Goal: Task Accomplishment & Management: Complete application form

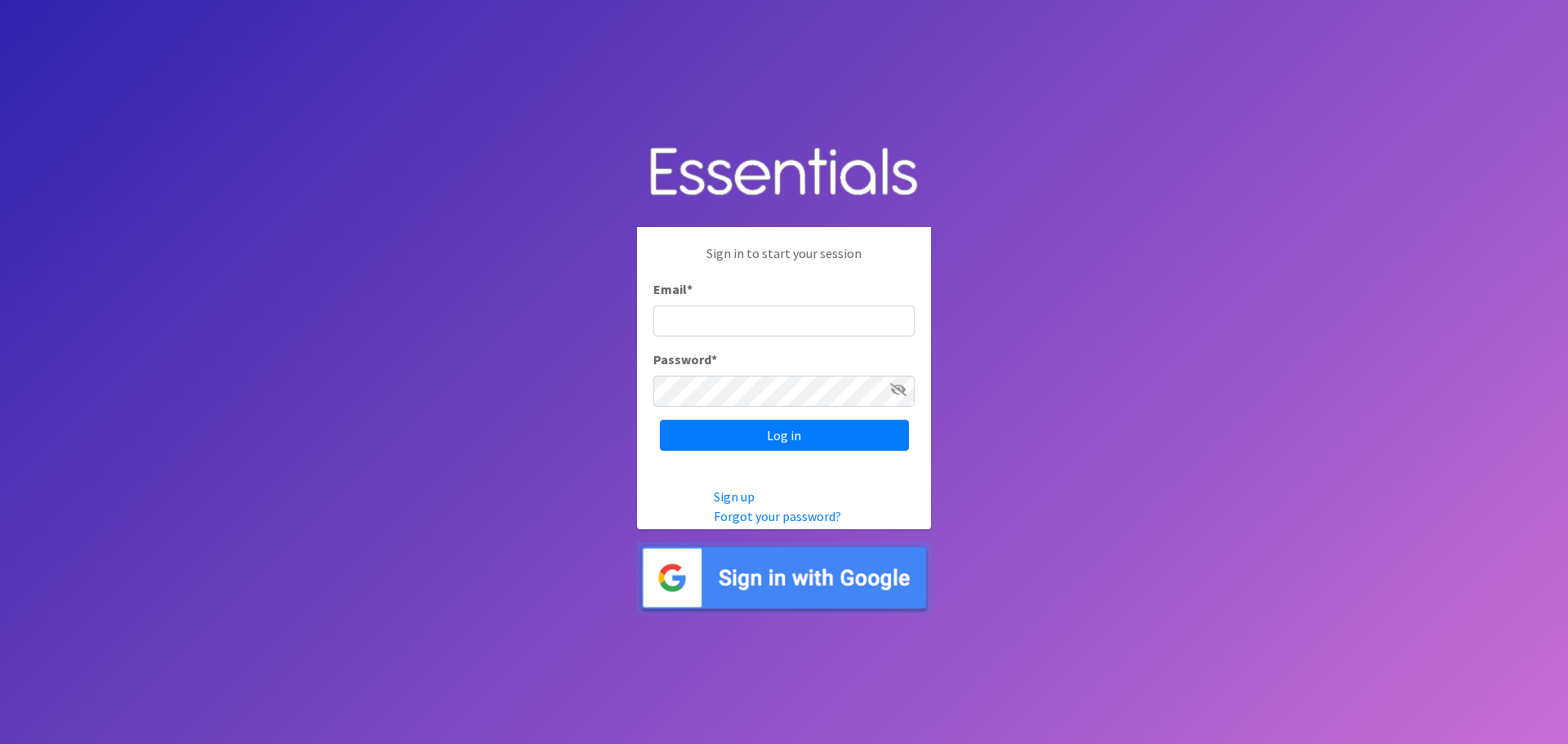
click at [694, 309] on input "Email *" at bounding box center [783, 320] width 261 height 31
type input "[EMAIL_ADDRESS][DOMAIN_NAME]"
click at [660, 420] on input "Log in" at bounding box center [784, 435] width 249 height 31
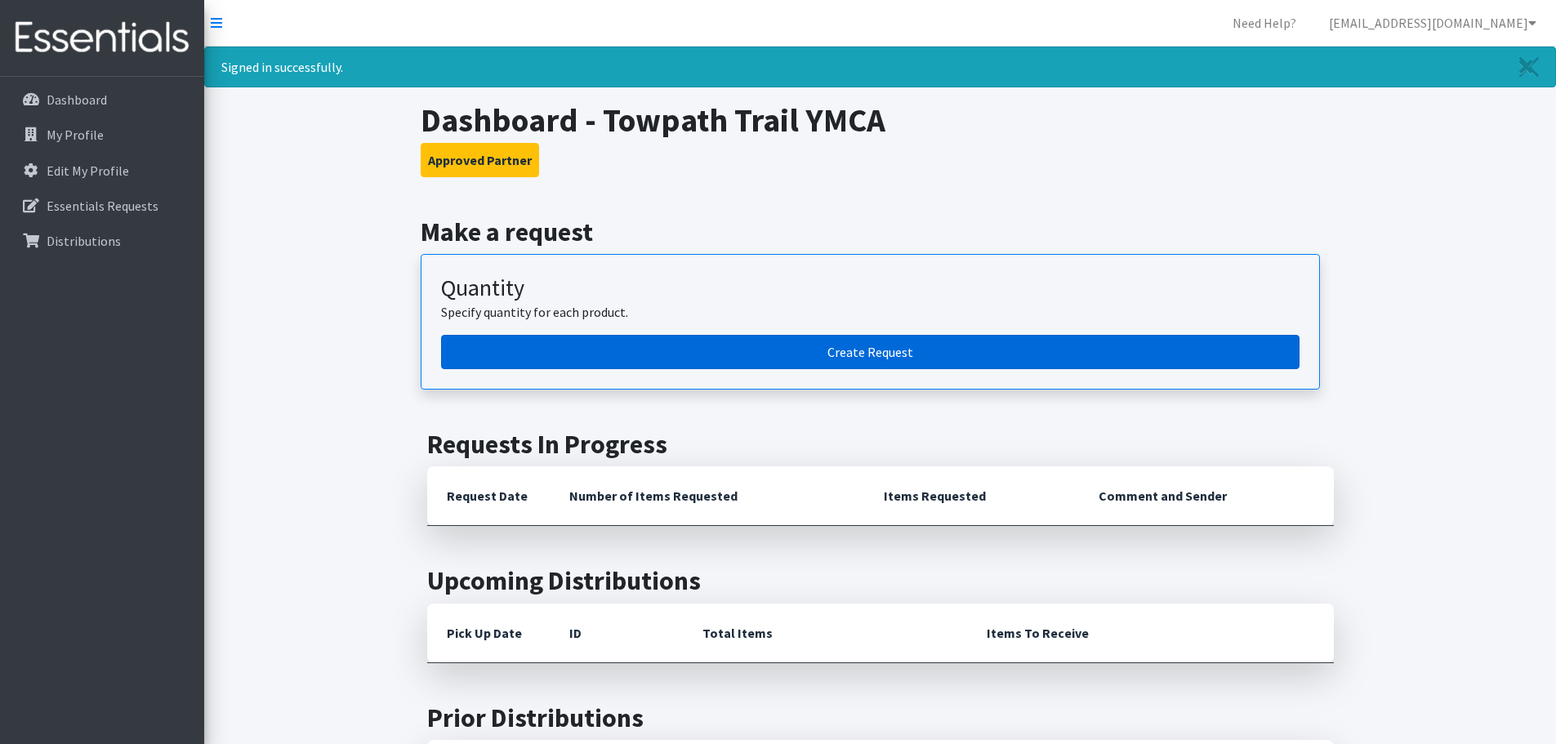
click at [777, 363] on link "Create Request" at bounding box center [870, 352] width 858 height 34
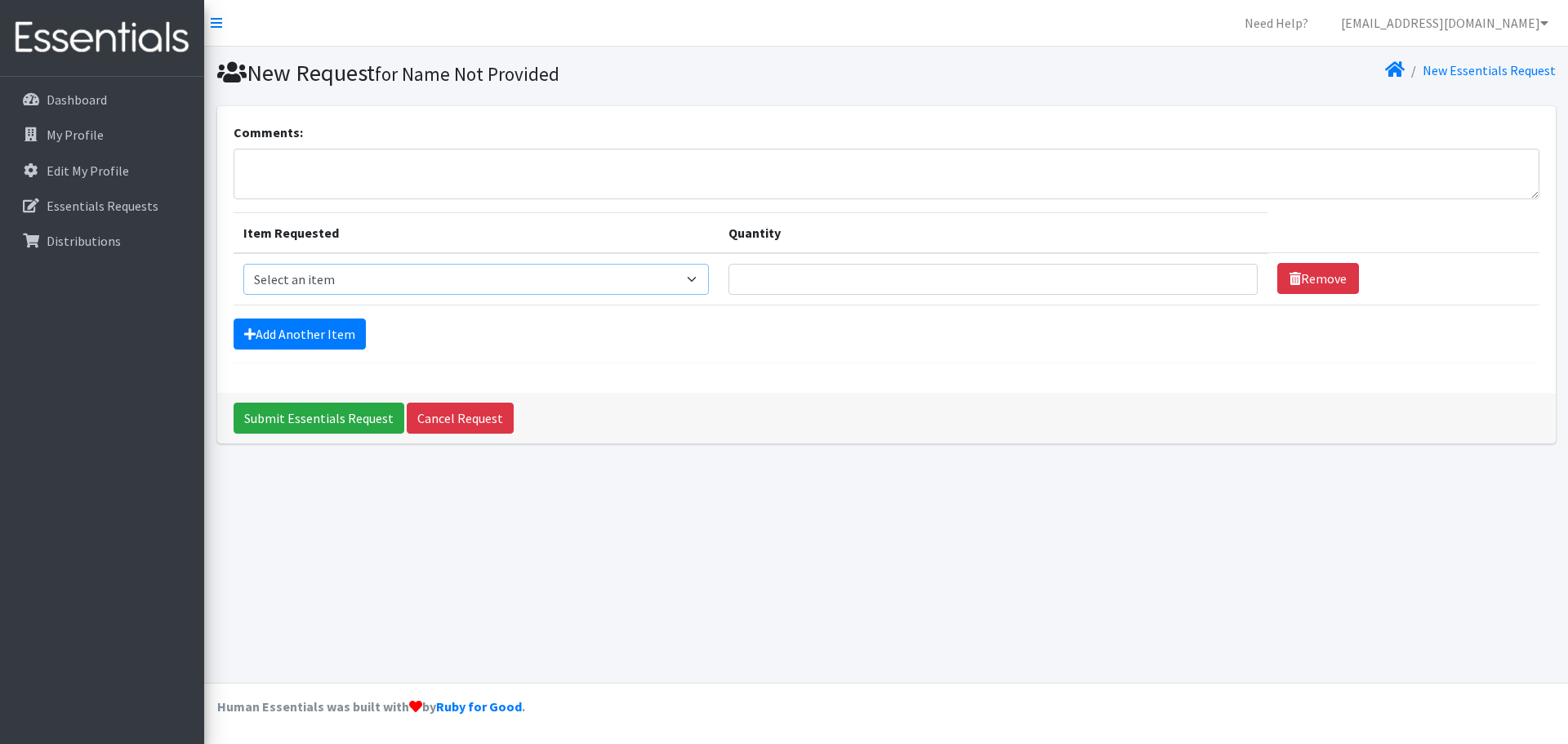
click at [343, 284] on select "Select an item Adult XXX Large Adult Large Adult XX Large Adult Medium Adult Sm…" at bounding box center [476, 279] width 466 height 31
click at [1019, 521] on div "New Request for Name Not Provided New Essentials Request Comments: Item Request…" at bounding box center [886, 365] width 1364 height 636
click at [938, 537] on div "New Request for Name Not Provided New Essentials Request Comments: Item Request…" at bounding box center [886, 365] width 1364 height 636
click at [298, 291] on select "Select an item Adult XXX Large Adult Large Adult XX Large Adult Medium Adult Sm…" at bounding box center [476, 279] width 466 height 31
select select "414"
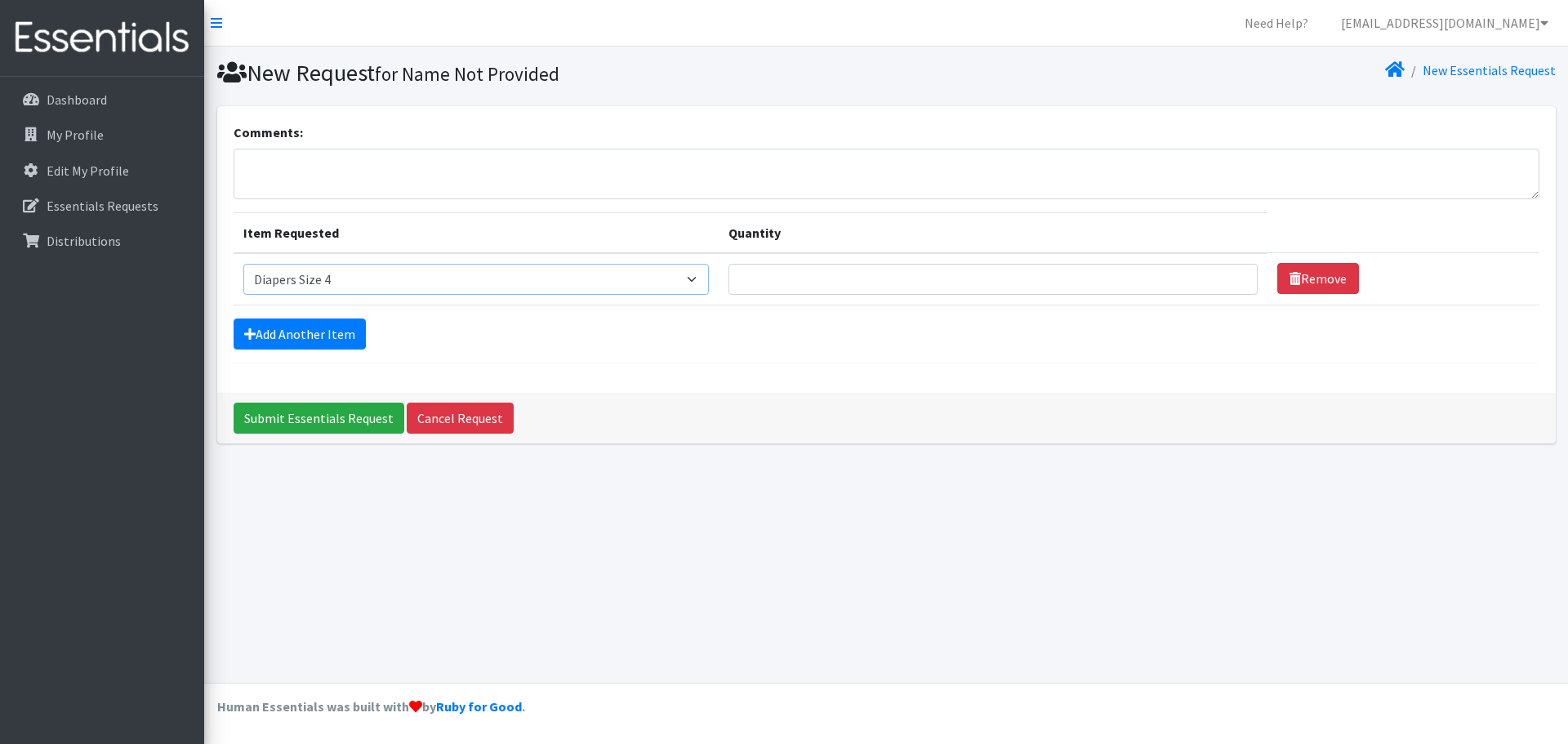
click at [243, 264] on select "Select an item Adult XXX Large Adult Large Adult XX Large Adult Medium Adult Sm…" at bounding box center [476, 279] width 466 height 31
click at [818, 274] on input "Quantity" at bounding box center [992, 279] width 529 height 31
type input "350"
click at [323, 327] on link "Add Another Item" at bounding box center [300, 333] width 132 height 31
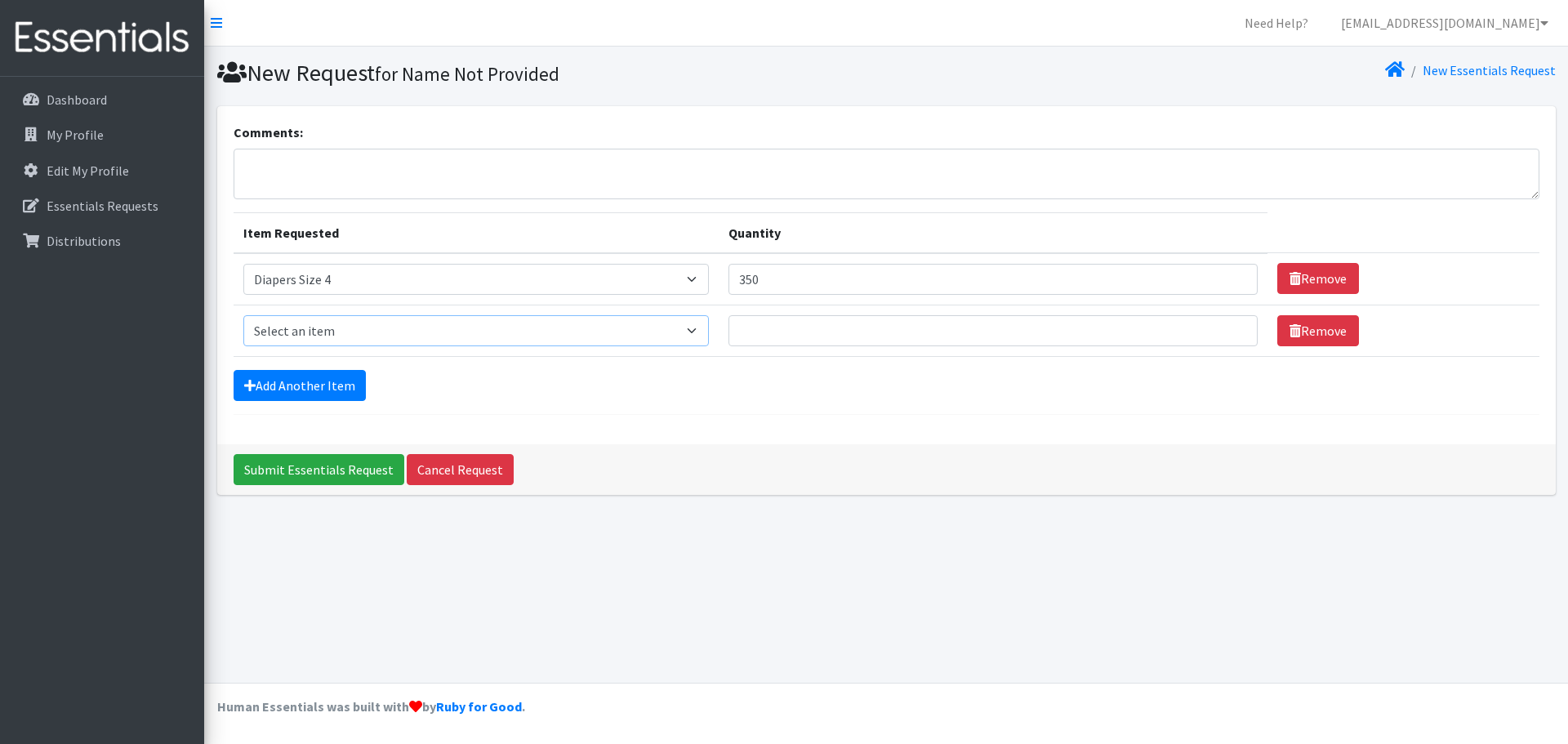
click at [330, 327] on select "Select an item Adult XXX Large Adult Large Adult XX Large Adult Medium Adult Sm…" at bounding box center [476, 330] width 466 height 31
select select "415"
click at [243, 315] on select "Select an item Adult XXX Large Adult Large Adult XX Large Adult Medium Adult Sm…" at bounding box center [476, 330] width 466 height 31
click at [787, 327] on input "Quantity" at bounding box center [992, 330] width 529 height 31
type input "200"
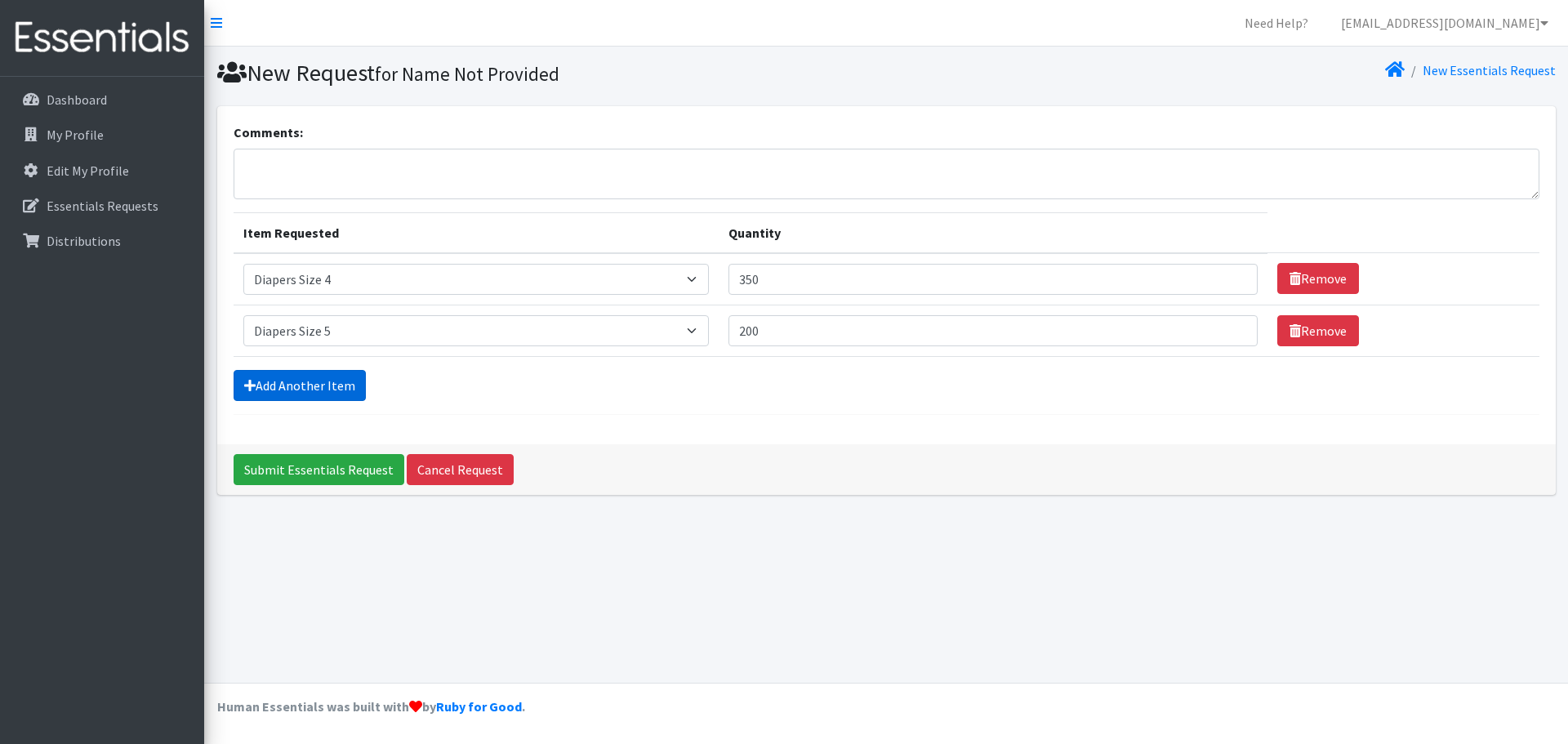
click at [313, 381] on link "Add Another Item" at bounding box center [300, 385] width 132 height 31
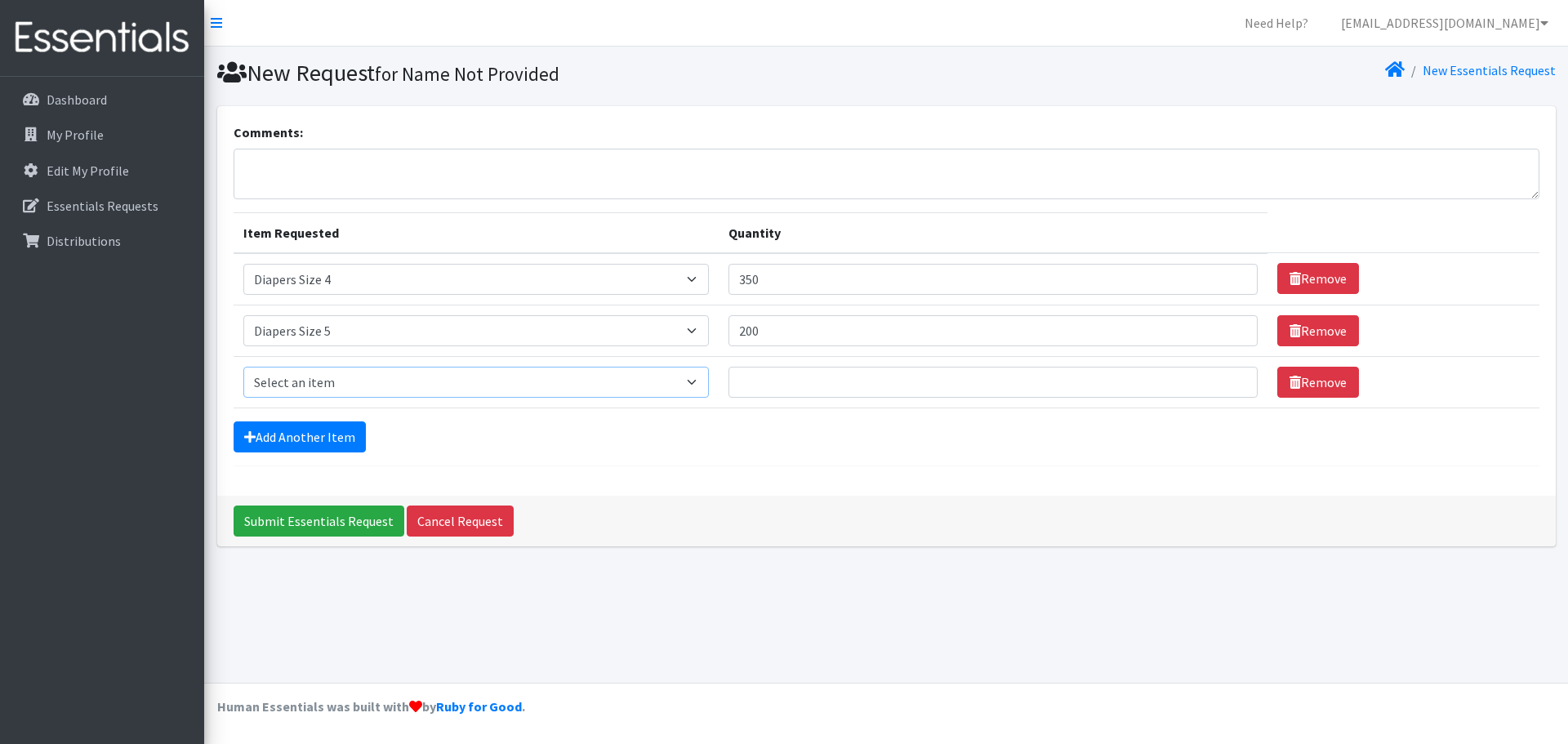
click at [313, 381] on select "Select an item Adult XXX Large Adult Large Adult XX Large Adult Medium Adult Sm…" at bounding box center [476, 382] width 466 height 31
select select "417"
click at [243, 367] on select "Select an item Adult XXX Large Adult Large Adult XX Large Adult Medium Adult Sm…" at bounding box center [476, 382] width 466 height 31
click at [818, 374] on input "Quantity" at bounding box center [992, 382] width 529 height 31
type input "300"
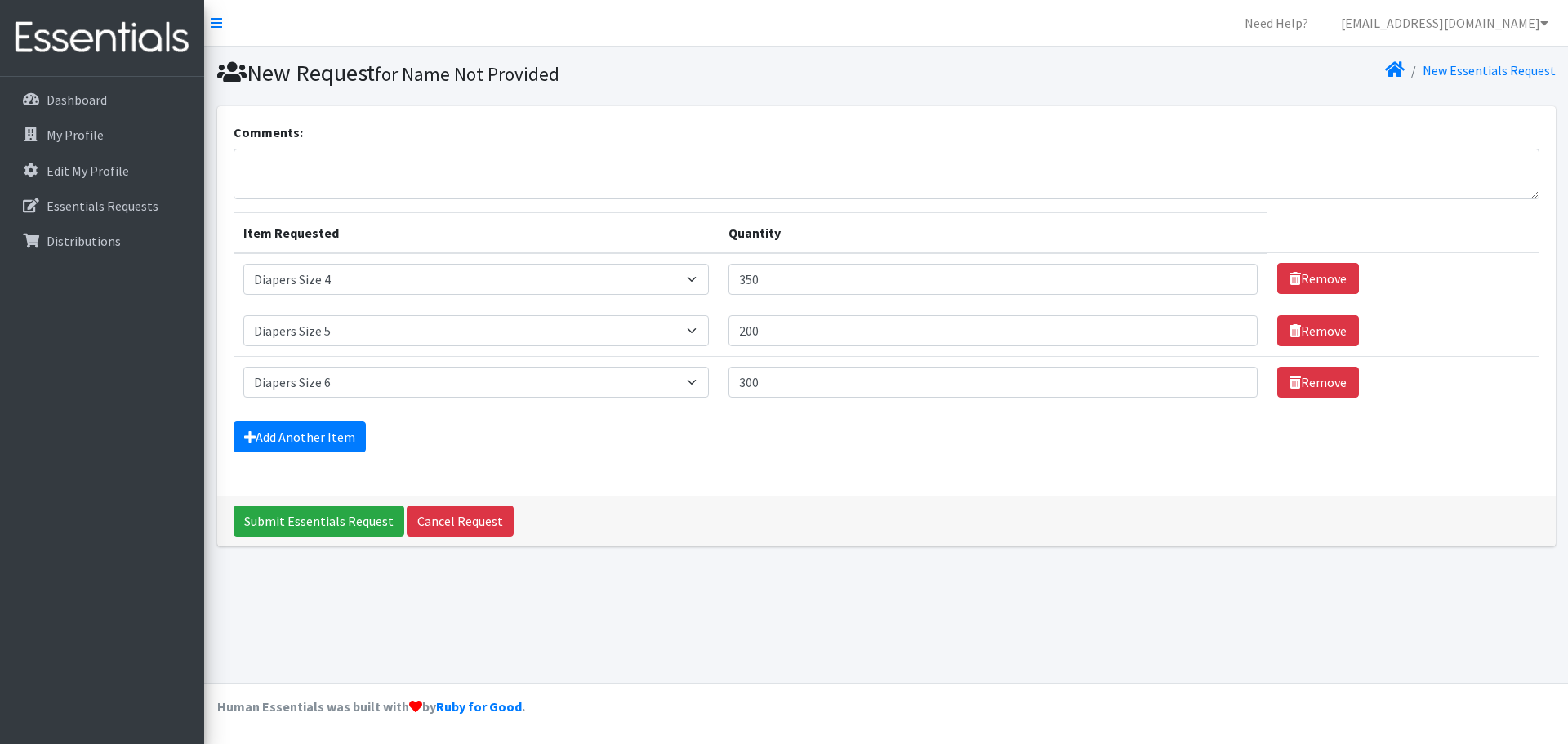
click at [874, 443] on div "Add Another Item" at bounding box center [887, 436] width 1306 height 31
click at [490, 521] on link "Cancel Request" at bounding box center [460, 521] width 107 height 31
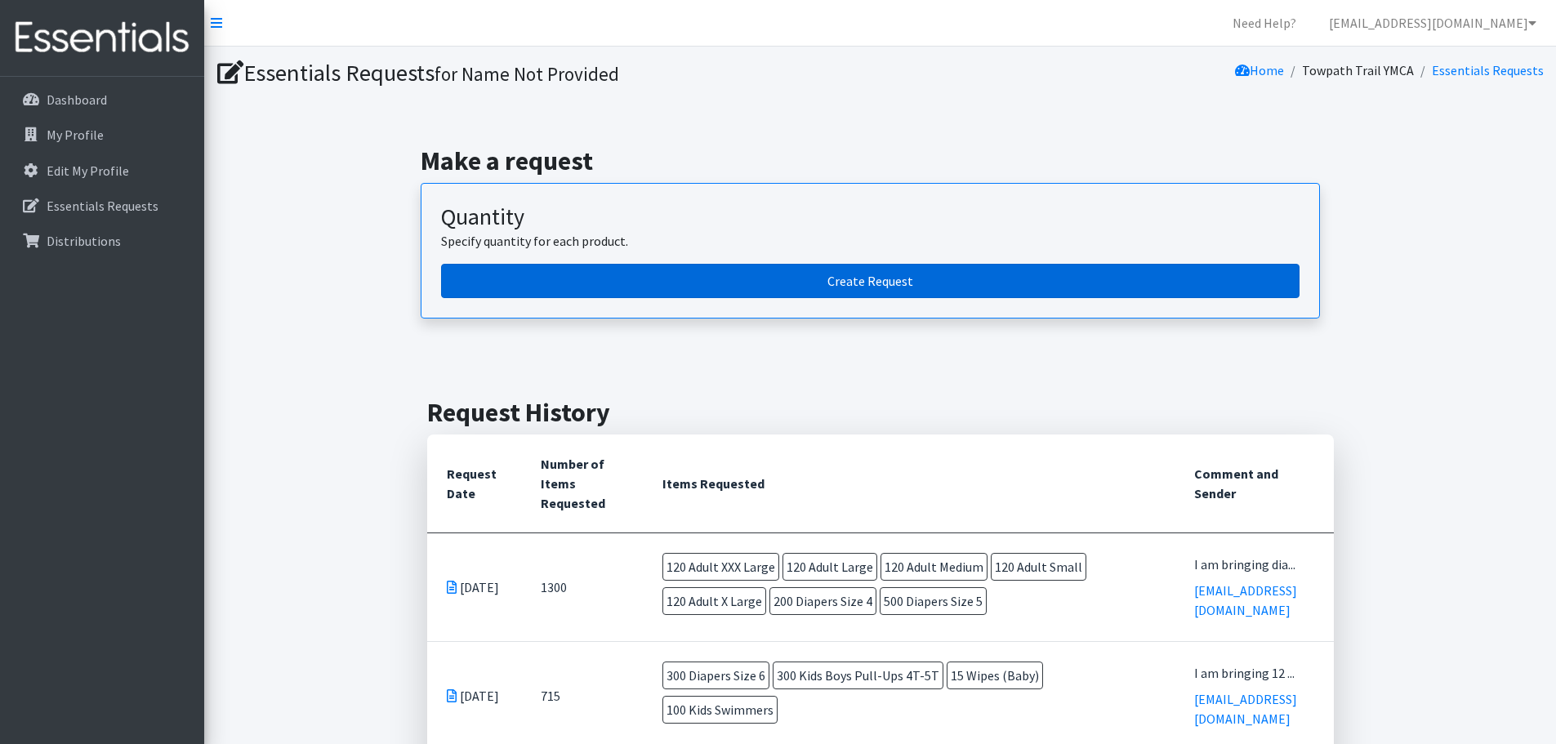
click at [718, 281] on link "Create Request" at bounding box center [870, 281] width 858 height 34
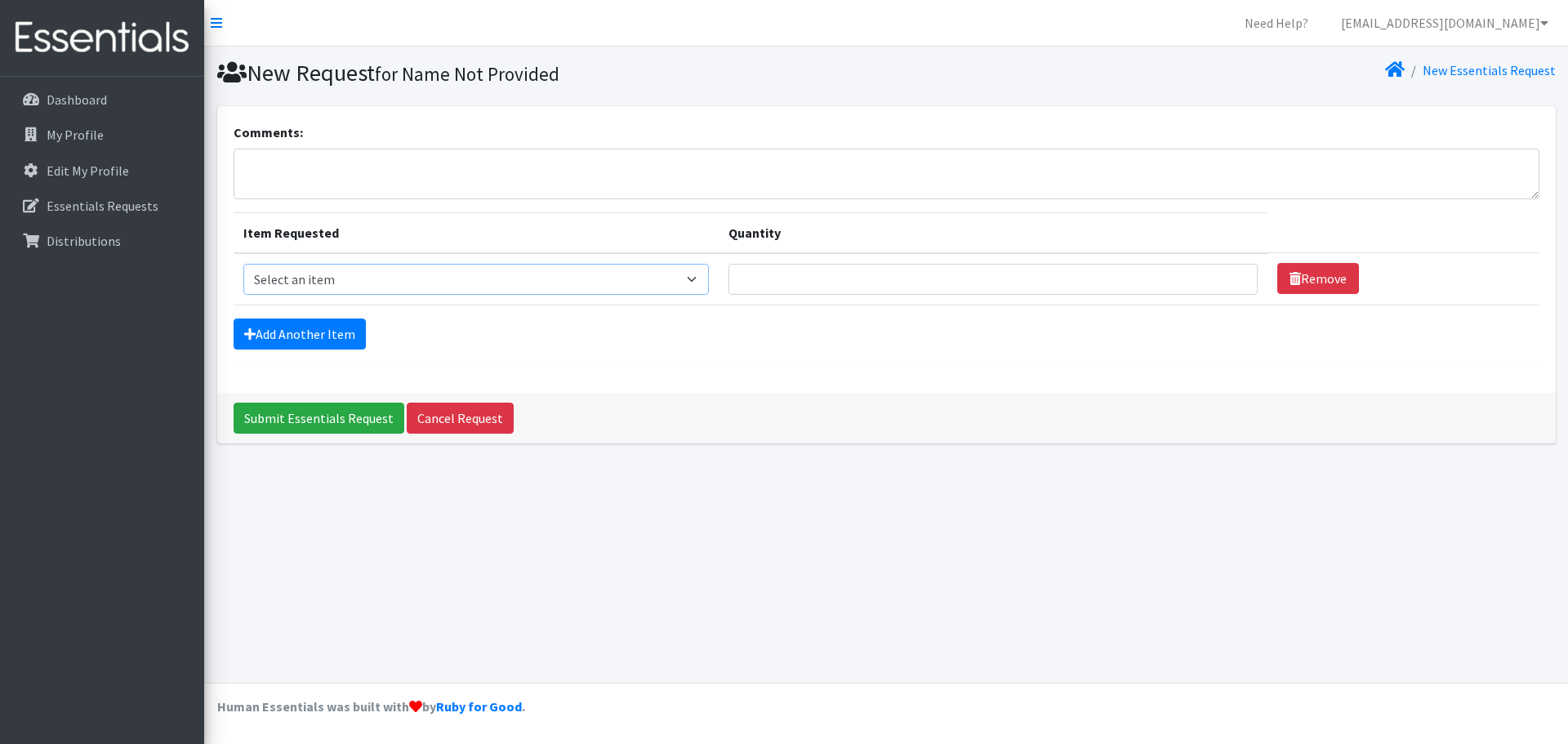
click at [281, 285] on select "Select an item Adult XXX Large Adult Large Adult XX Large Adult Medium Adult Sm…" at bounding box center [476, 279] width 466 height 31
select select "414"
click at [243, 264] on select "Select an item Adult XXX Large Adult Large Adult XX Large Adult Medium Adult Sm…" at bounding box center [476, 279] width 466 height 31
click at [840, 287] on input "Quantity" at bounding box center [992, 279] width 529 height 31
type input "350"
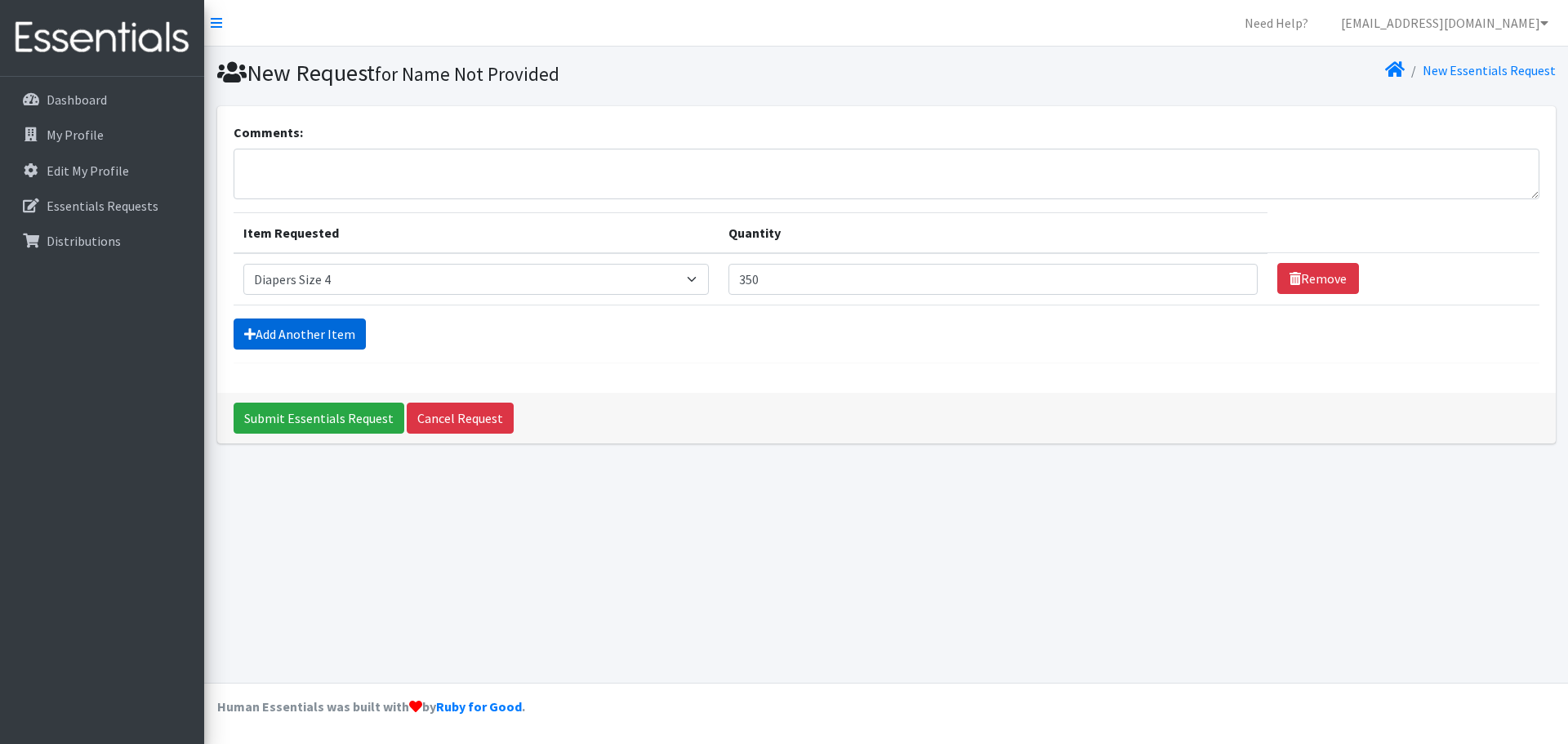
click at [282, 334] on link "Add Another Item" at bounding box center [300, 333] width 132 height 31
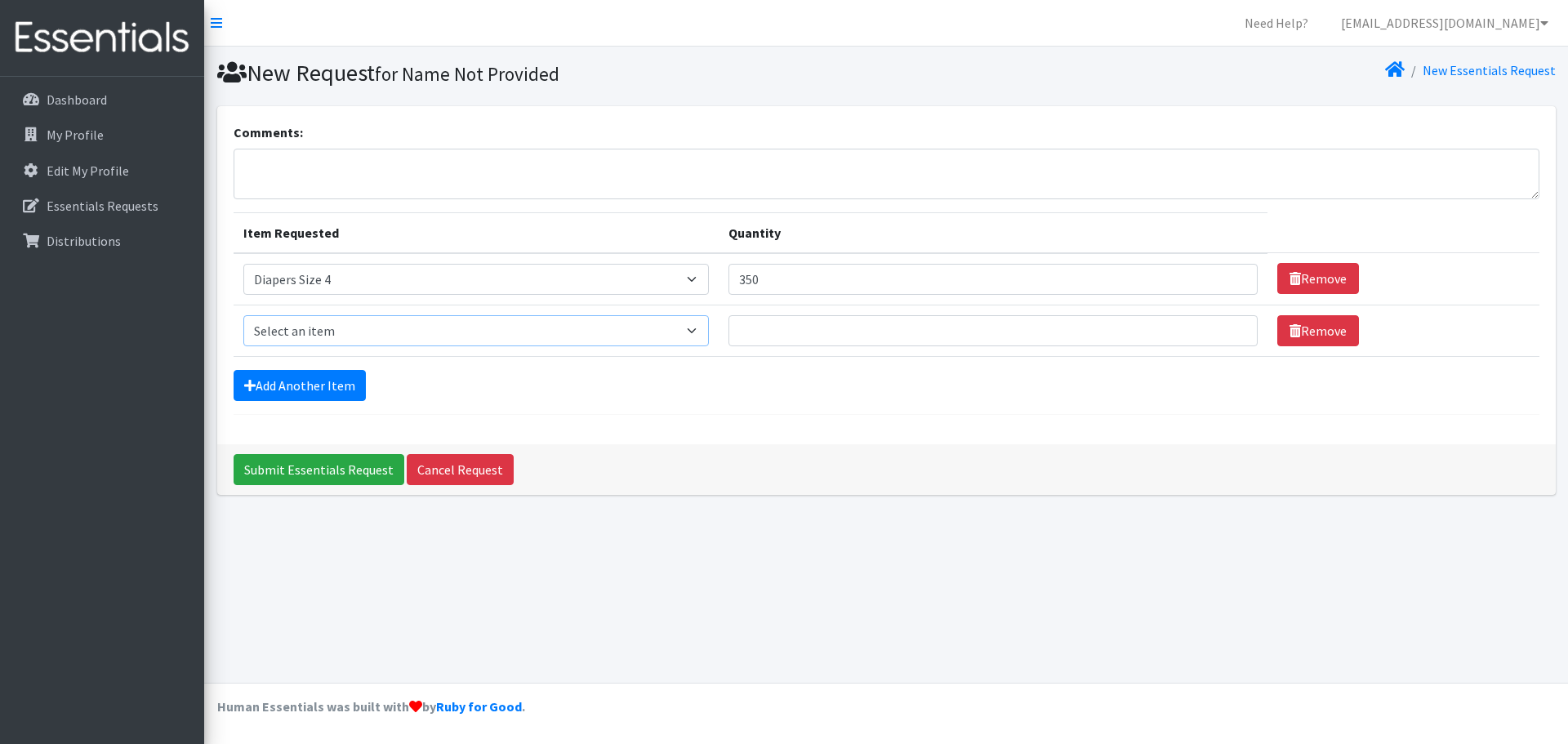
click at [282, 335] on select "Select an item Adult XXX Large Adult Large Adult XX Large Adult Medium Adult Sm…" at bounding box center [476, 330] width 466 height 31
select select "415"
click at [243, 315] on select "Select an item Adult XXX Large Adult Large Adult XX Large Adult Medium Adult Sm…" at bounding box center [476, 330] width 466 height 31
click at [780, 327] on input "Quantity" at bounding box center [992, 330] width 529 height 31
type input "200"
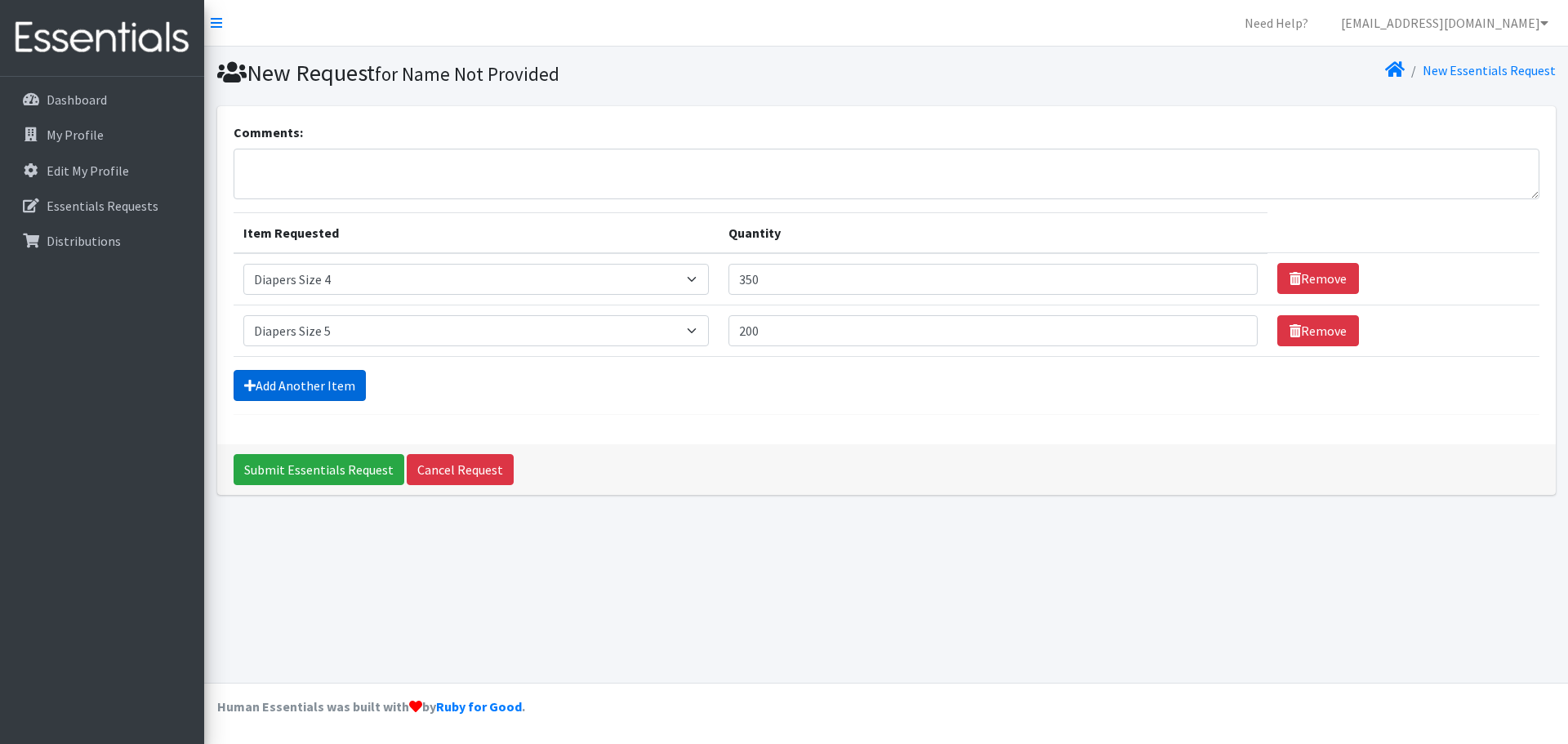
click at [342, 387] on link "Add Another Item" at bounding box center [300, 385] width 132 height 31
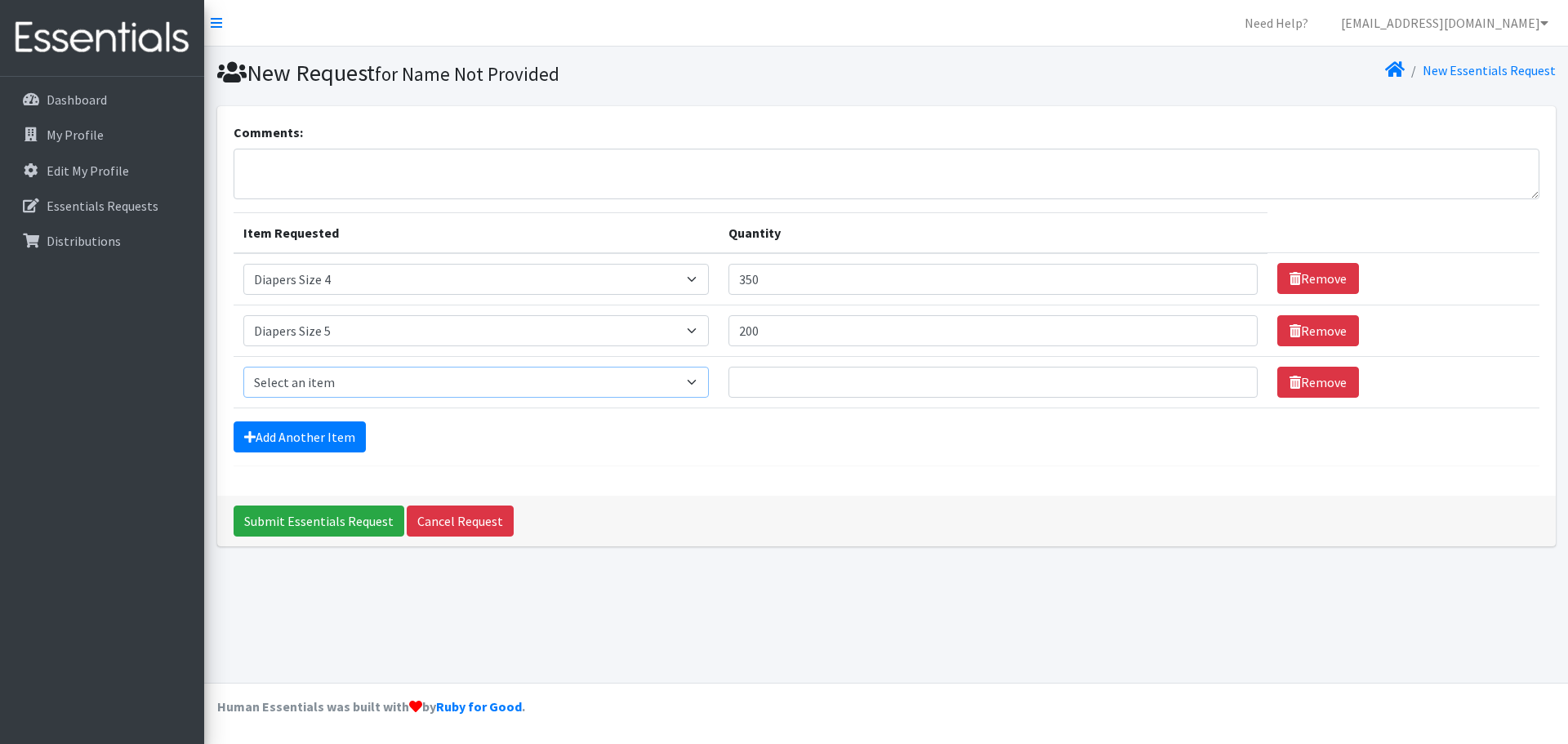
click at [343, 385] on select "Select an item Adult XXX Large Adult Large Adult XX Large Adult Medium Adult Sm…" at bounding box center [476, 382] width 466 height 31
select select "417"
click at [243, 367] on select "Select an item Adult XXX Large Adult Large Adult XX Large Adult Medium Adult Sm…" at bounding box center [476, 382] width 466 height 31
click at [776, 396] on input "Quantity" at bounding box center [992, 382] width 529 height 31
type input "300"
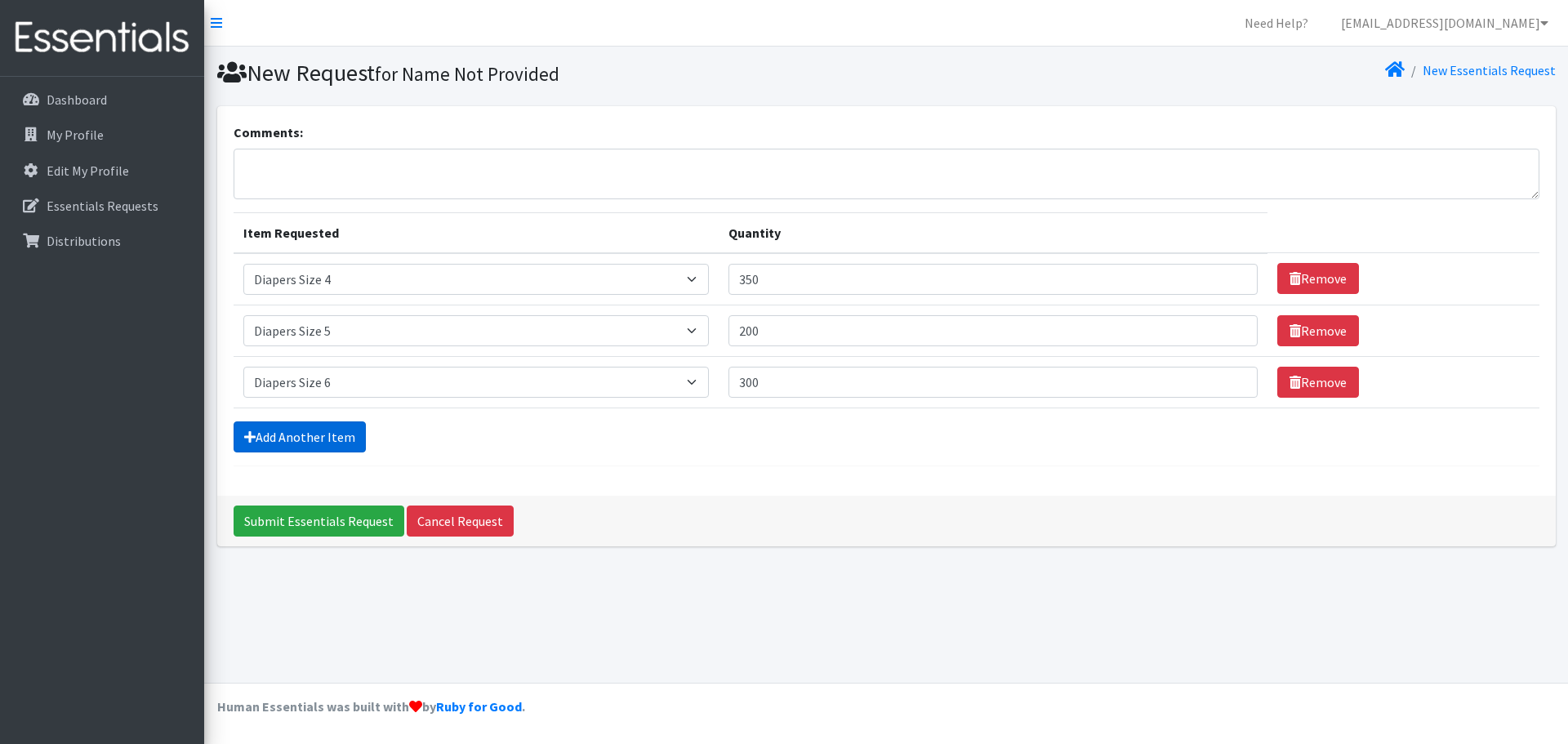
click at [343, 443] on link "Add Another Item" at bounding box center [300, 436] width 132 height 31
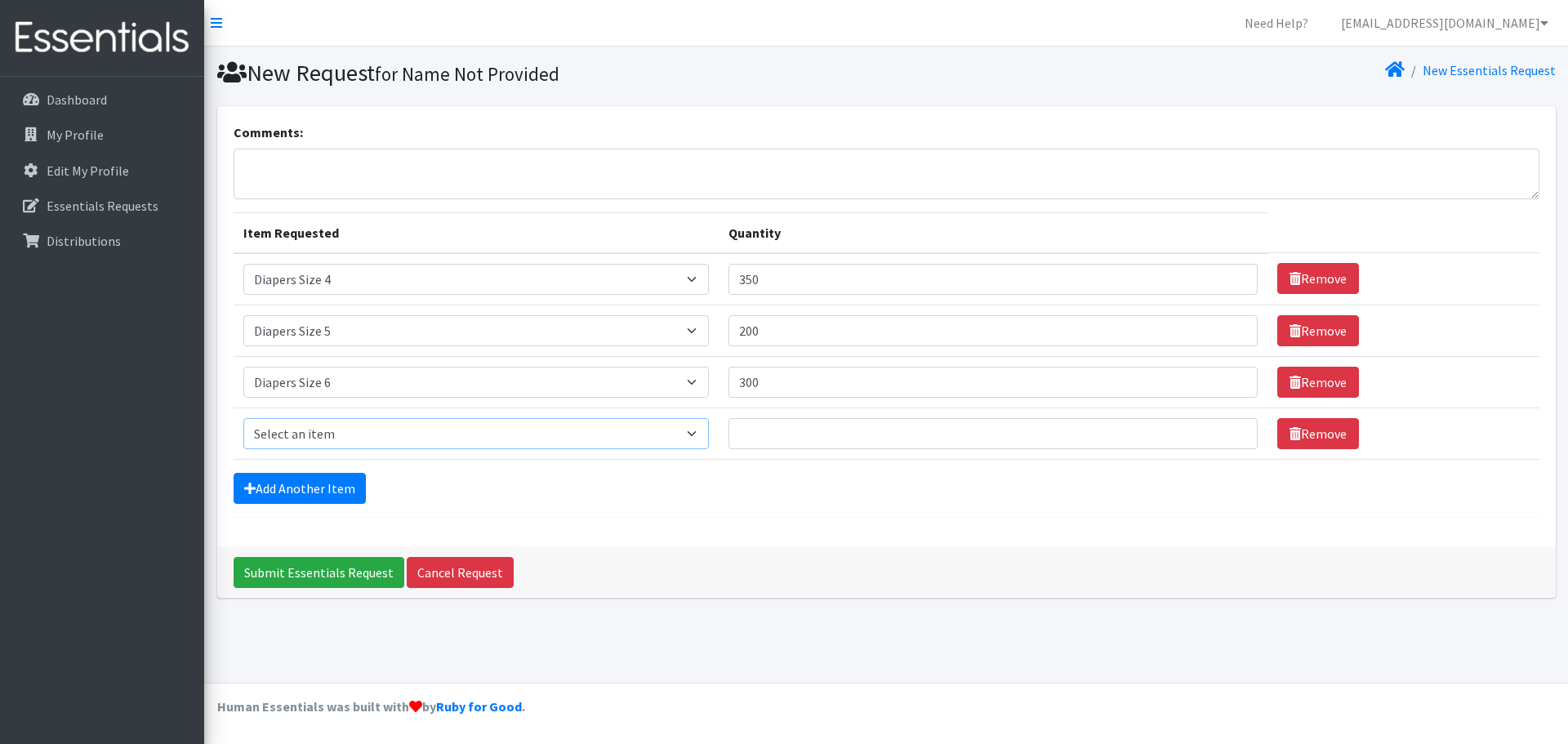
click at [343, 442] on select "Select an item Adult XXX Large Adult Large Adult XX Large Adult Medium Adult Sm…" at bounding box center [476, 433] width 466 height 31
select select "4828"
click at [243, 418] on select "Select an item Adult XXX Large Adult Large Adult XX Large Adult Medium Adult Sm…" at bounding box center [476, 433] width 466 height 31
click at [875, 442] on input "Quantity" at bounding box center [992, 433] width 529 height 31
type input "3"
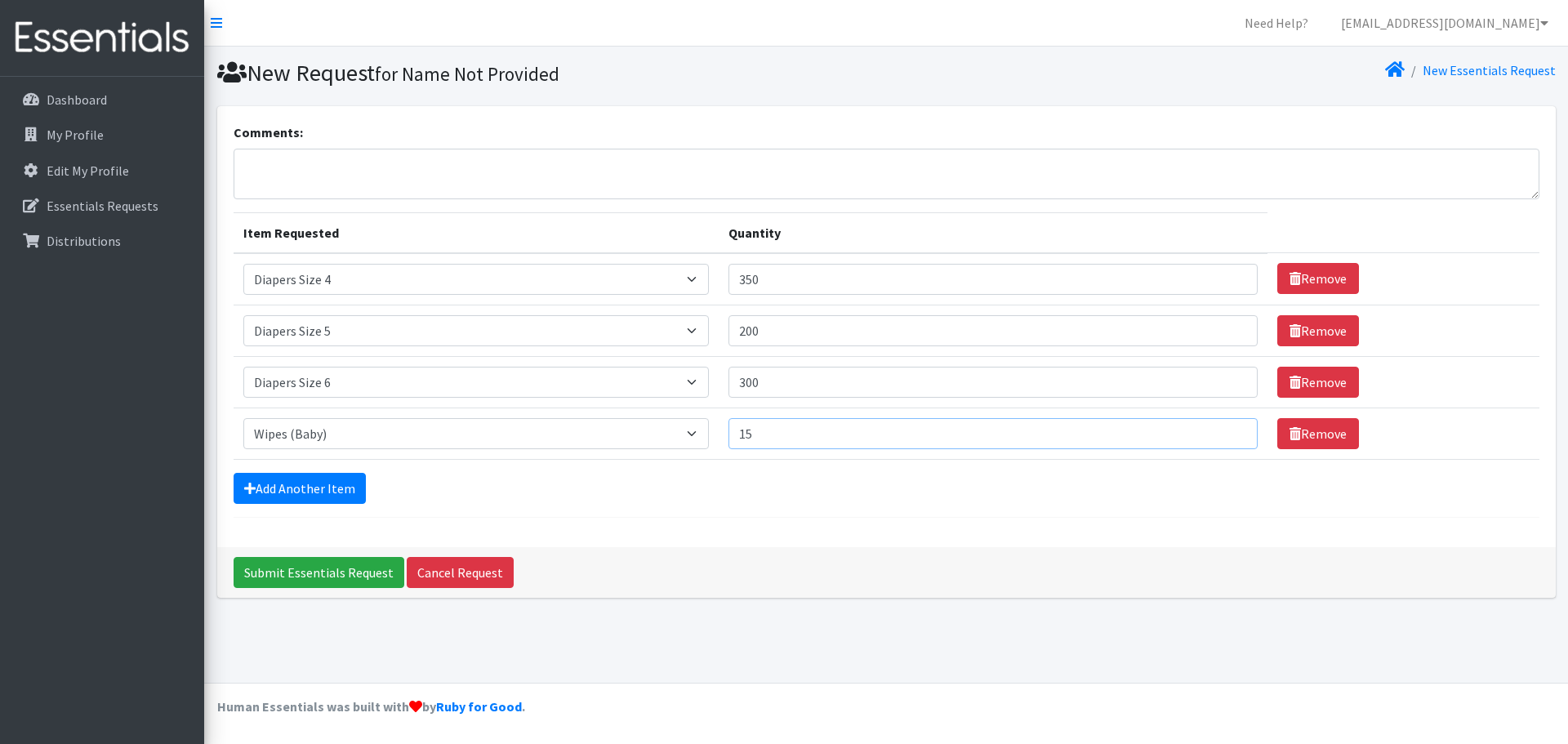
type input "15"
click at [814, 488] on div "Add Another Item" at bounding box center [887, 488] width 1306 height 31
drag, startPoint x: 764, startPoint y: 278, endPoint x: 740, endPoint y: 285, distance: 25.4
click at [740, 285] on input "350" at bounding box center [992, 279] width 529 height 31
type input "400"
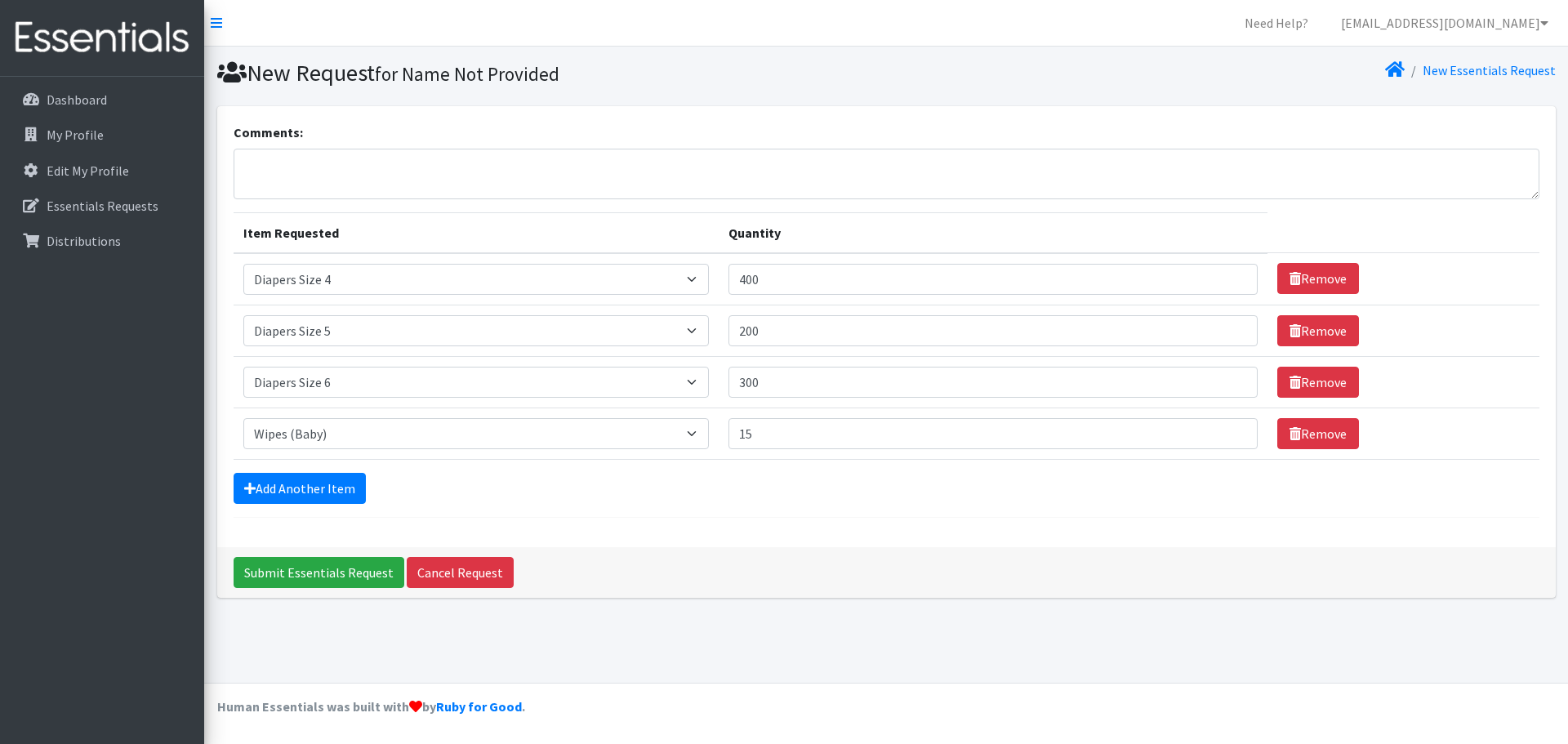
click at [879, 201] on form "Comments: Item Requested Quantity Item Requested Select an item Adult XXX Large…" at bounding box center [887, 319] width 1306 height 395
click at [255, 501] on link "Add Another Item" at bounding box center [300, 488] width 132 height 31
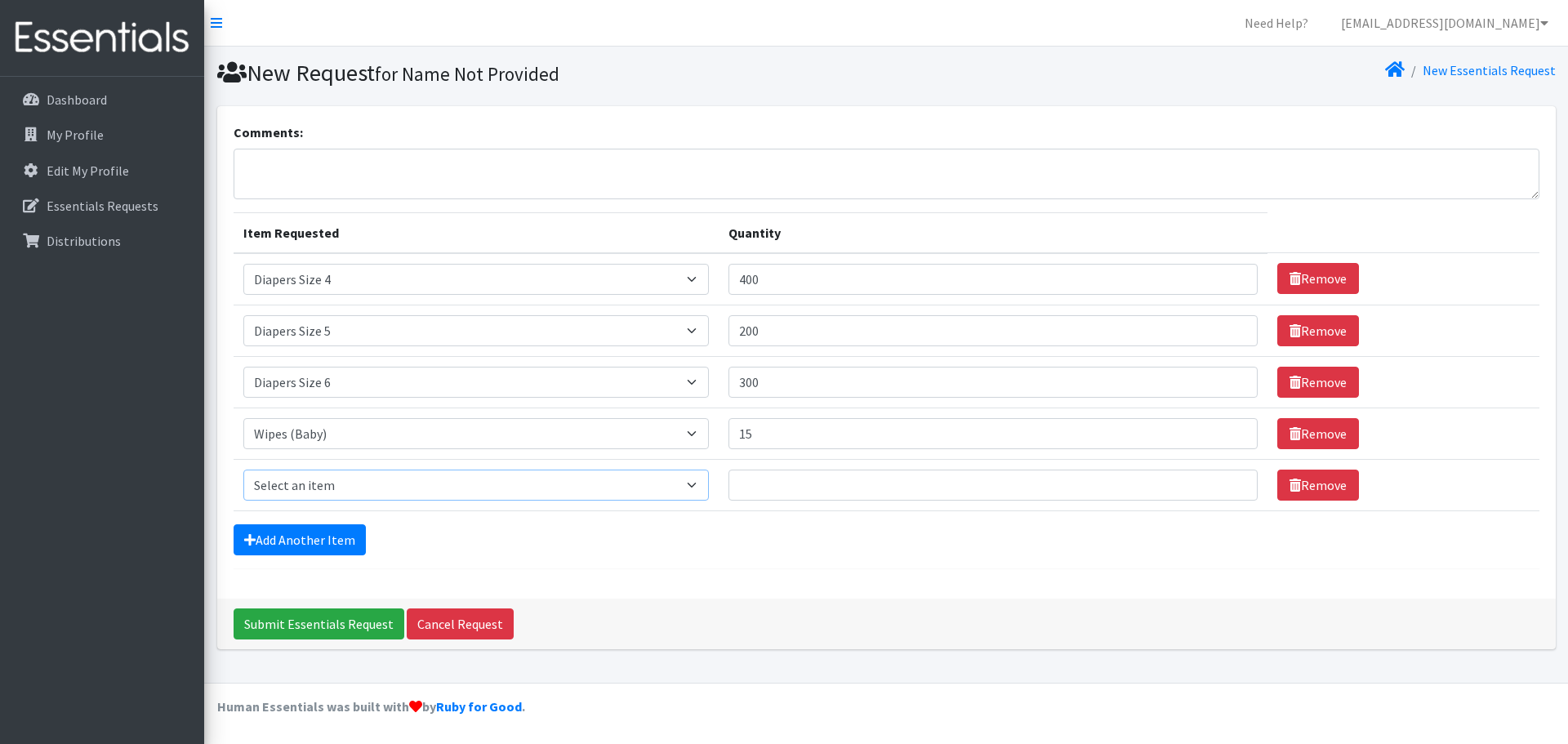
click at [405, 481] on select "Select an item Adult XXX Large Adult Large Adult XX Large Adult Medium Adult Sm…" at bounding box center [476, 485] width 466 height 31
select select "2929"
click at [243, 470] on select "Select an item Adult XXX Large Adult Large Adult XX Large Adult Medium Adult Sm…" at bounding box center [476, 485] width 466 height 31
click at [911, 479] on input "Quantity" at bounding box center [992, 485] width 529 height 31
type input "12"
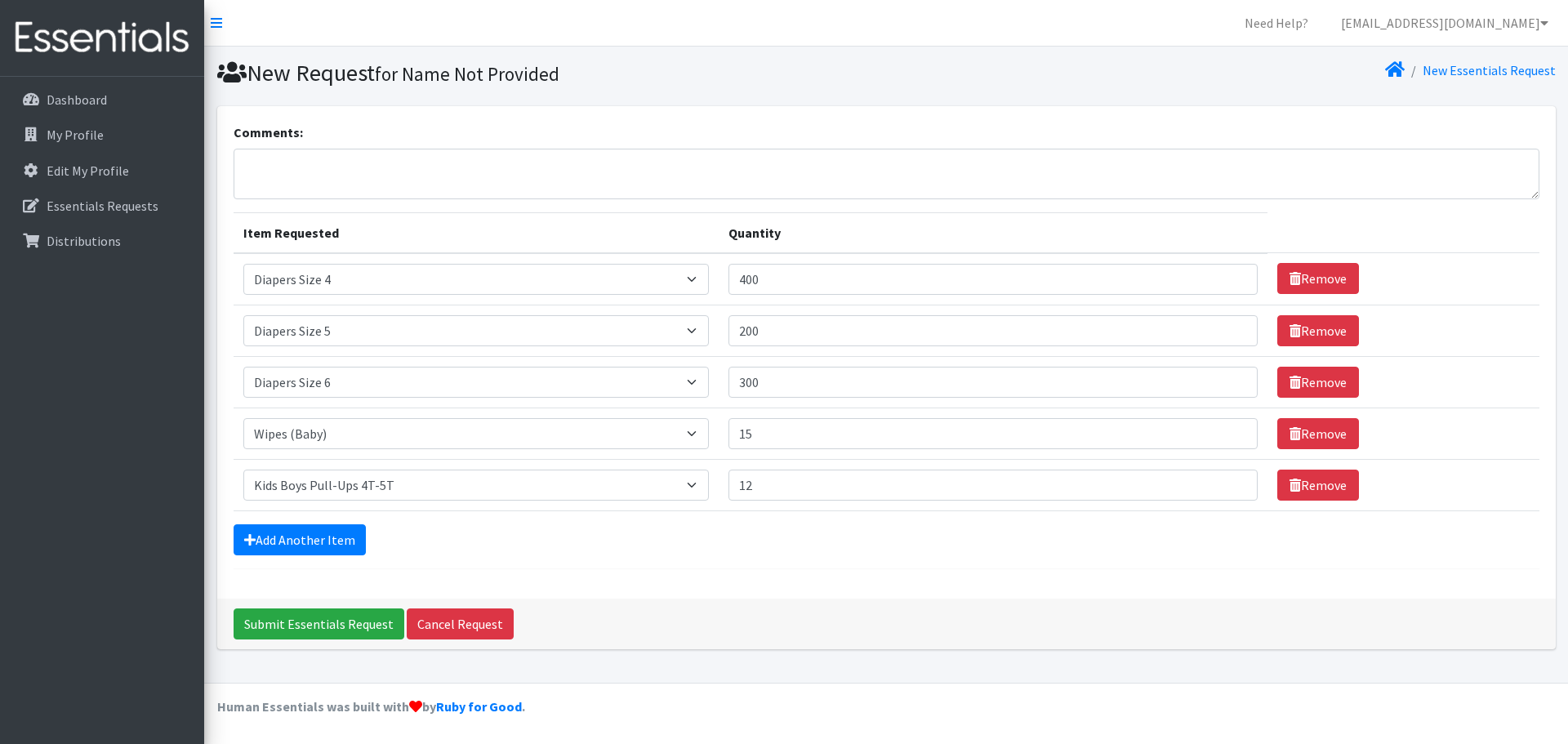
click at [723, 547] on div "Add Another Item" at bounding box center [887, 539] width 1306 height 31
click at [260, 546] on link "Add Another Item" at bounding box center [300, 539] width 132 height 31
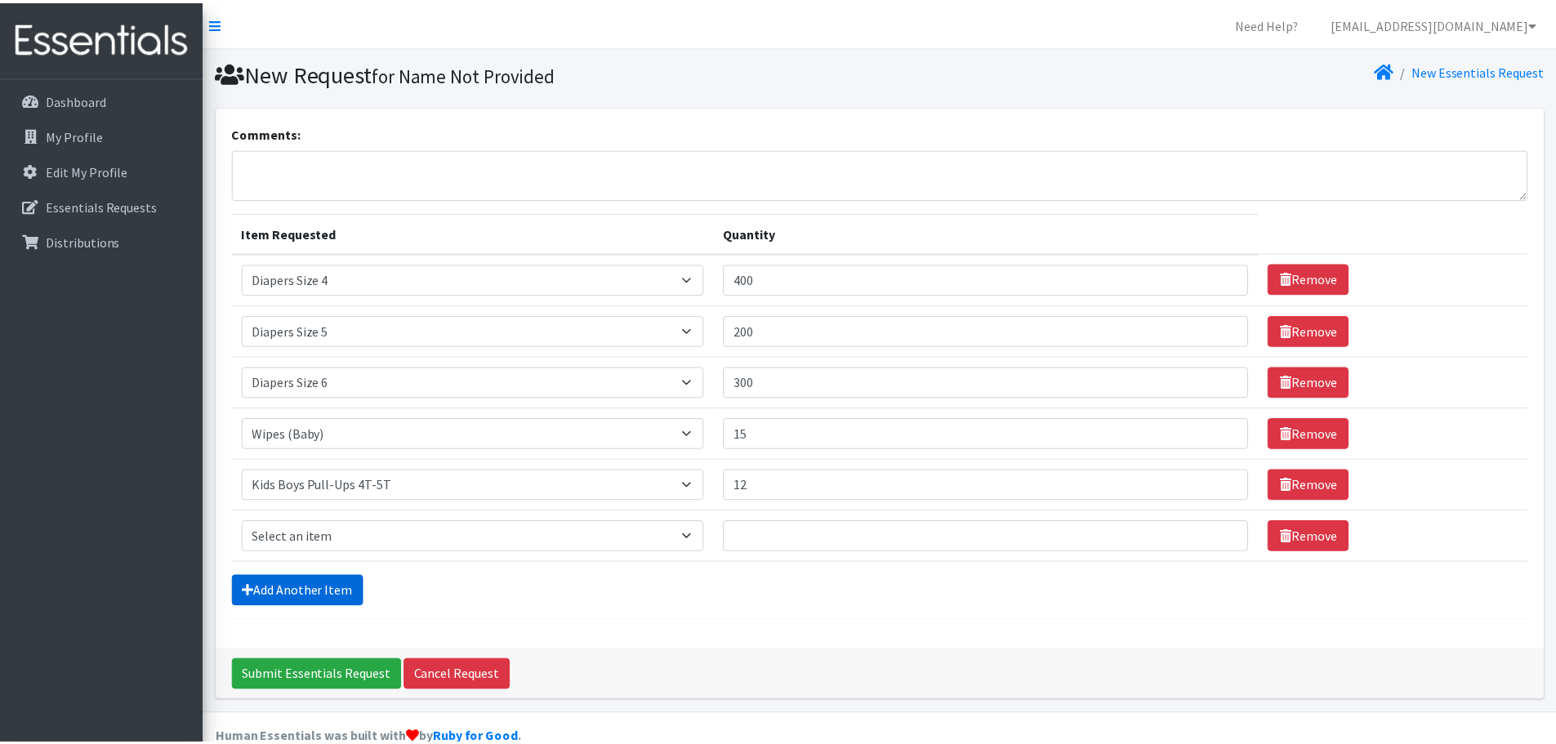
scroll to position [31, 0]
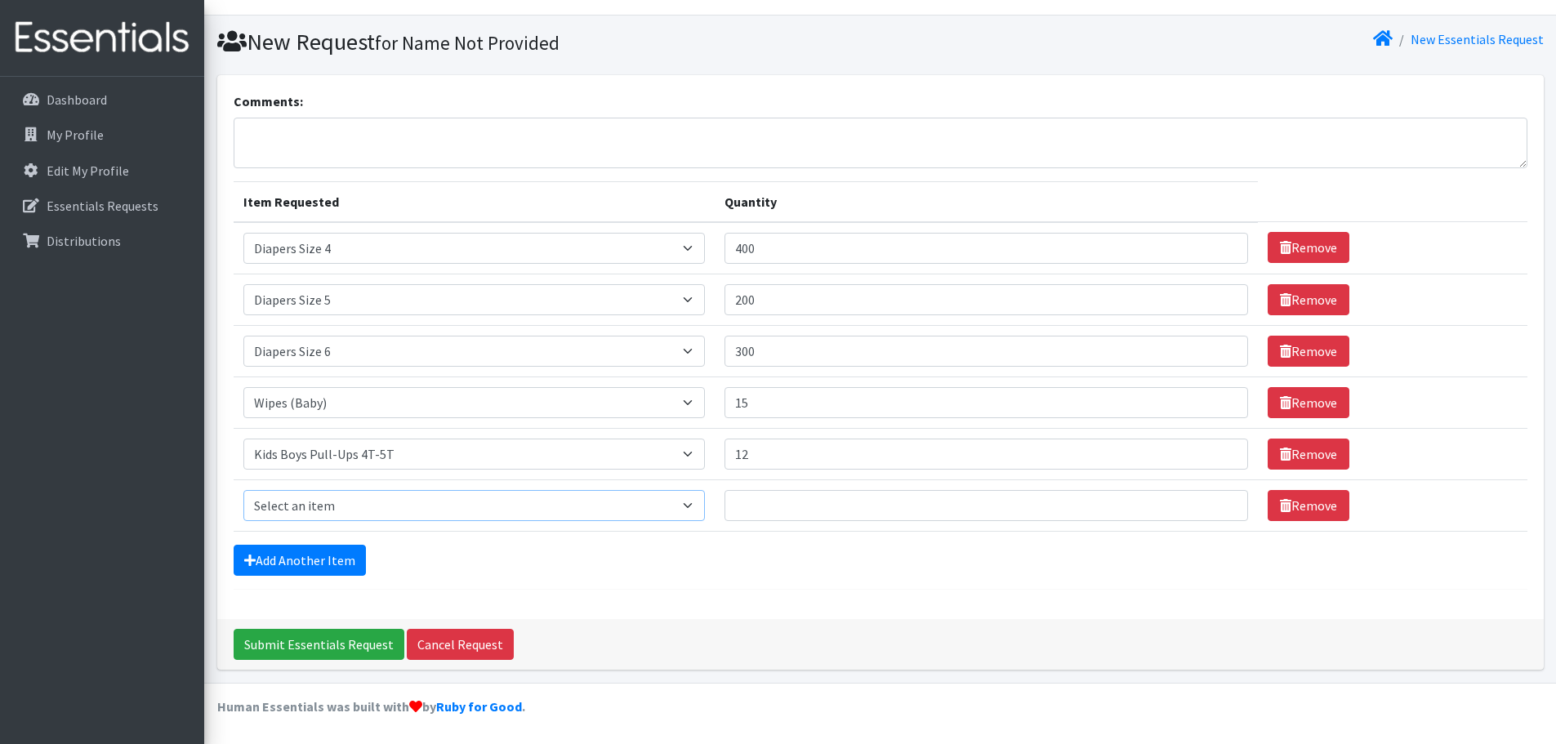
click at [337, 503] on select "Select an item Adult XXX Large Adult Large Adult XX Large Adult Medium Adult Sm…" at bounding box center [473, 505] width 461 height 31
select select "2926"
click at [243, 490] on select "Select an item Adult XXX Large Adult Large Adult XX Large Adult Medium Adult Sm…" at bounding box center [473, 505] width 461 height 31
click at [793, 511] on input "Quantity" at bounding box center [986, 505] width 524 height 31
drag, startPoint x: 791, startPoint y: 455, endPoint x: 741, endPoint y: 461, distance: 51.1
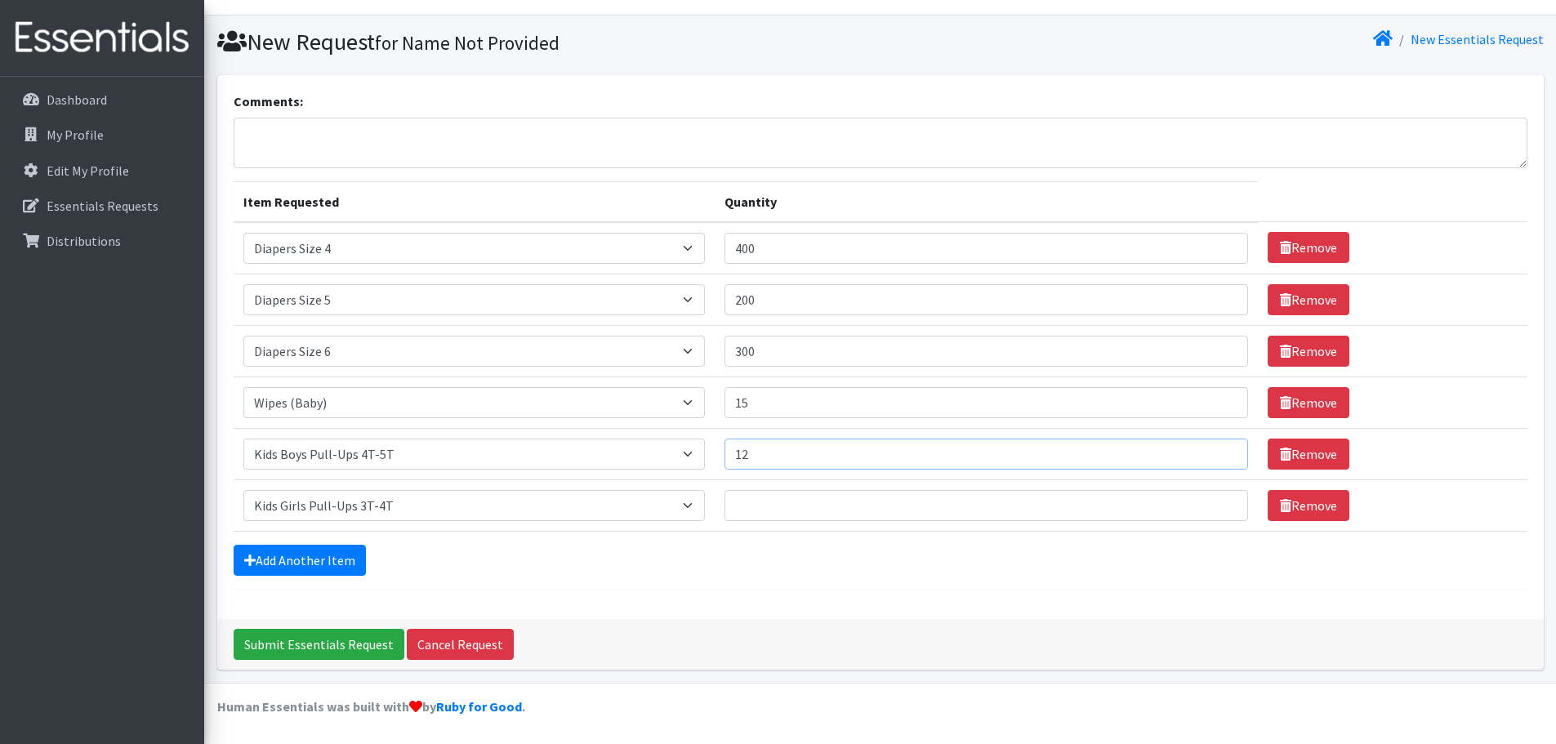
click at [741, 461] on input "12" at bounding box center [986, 454] width 524 height 31
type input "6"
click at [755, 497] on input "Quantity" at bounding box center [986, 505] width 524 height 31
type input "6"
click at [755, 566] on div "Add Another Item" at bounding box center [881, 560] width 1294 height 31
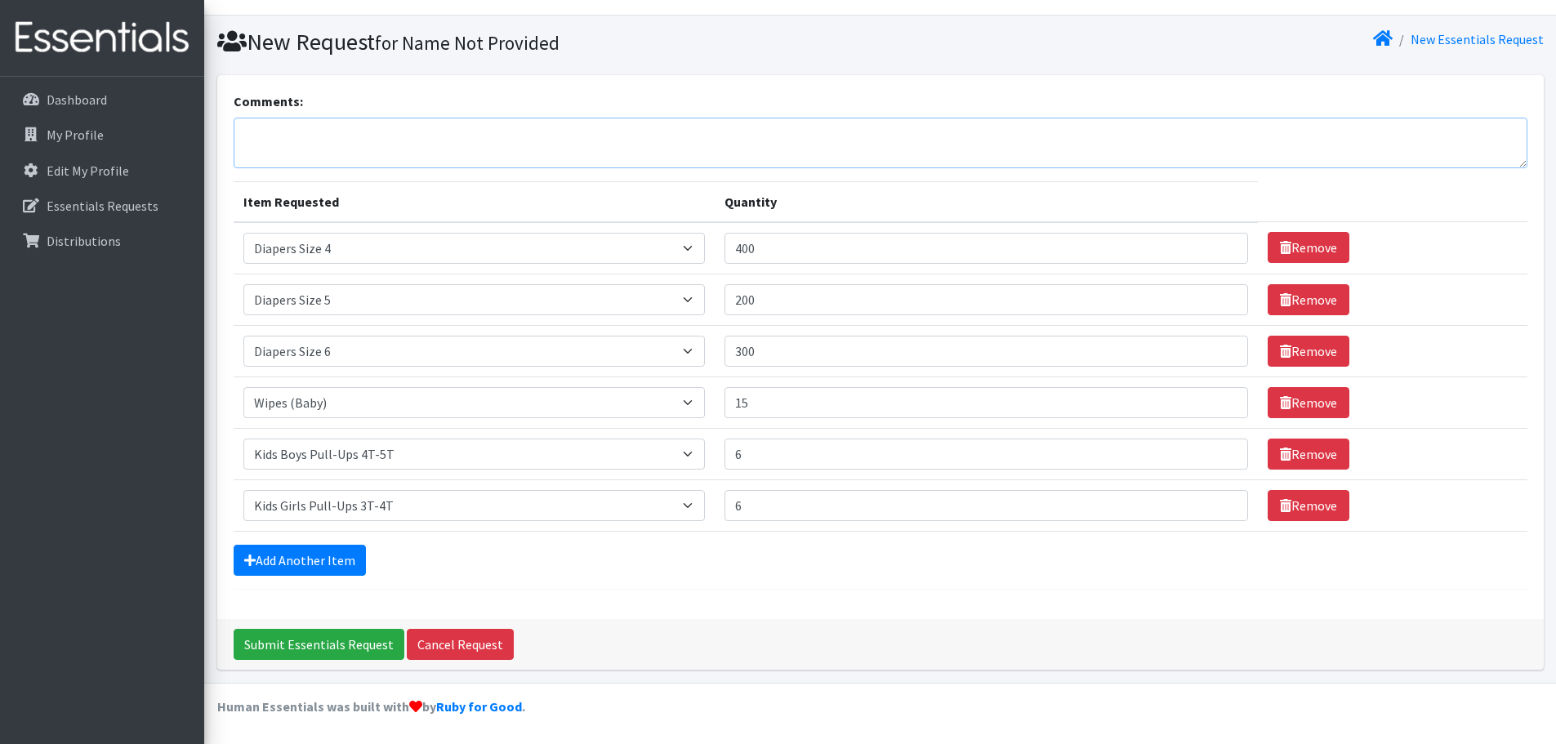
click at [349, 148] on textarea "Comments:" at bounding box center [881, 143] width 1294 height 51
type textarea "I am bring 2t/3t pullups back. We have an abundance."
drag, startPoint x: 760, startPoint y: 404, endPoint x: 728, endPoint y: 399, distance: 32.2
click at [728, 399] on td "Quantity 15" at bounding box center [987, 401] width 544 height 51
type input "10"
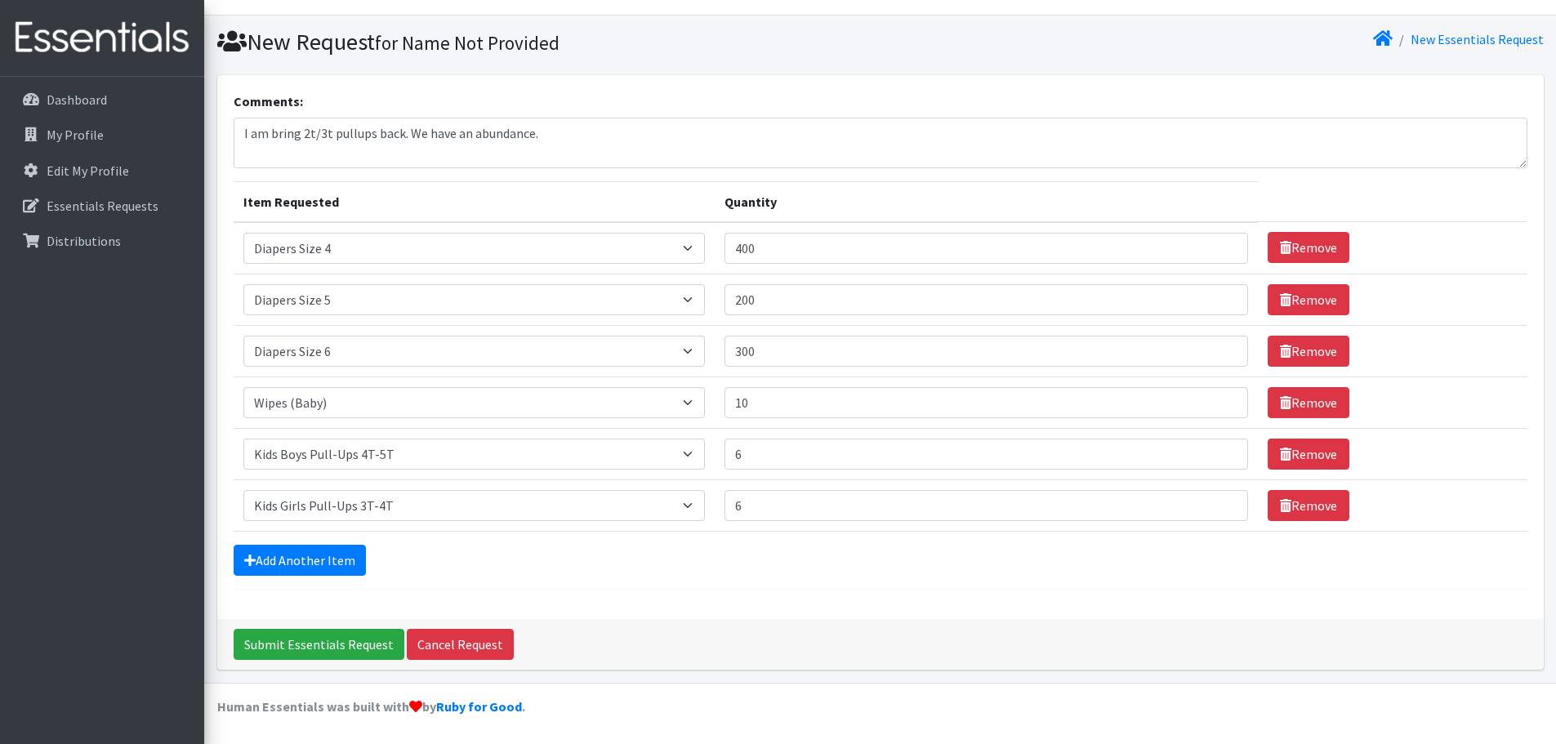
click at [768, 563] on div "Add Another Item" at bounding box center [881, 560] width 1294 height 31
drag, startPoint x: 808, startPoint y: 304, endPoint x: 727, endPoint y: 314, distance: 81.4
click at [727, 314] on td "Quantity 200" at bounding box center [987, 299] width 544 height 51
type input "300"
click at [840, 188] on th "Quantity" at bounding box center [987, 201] width 544 height 41
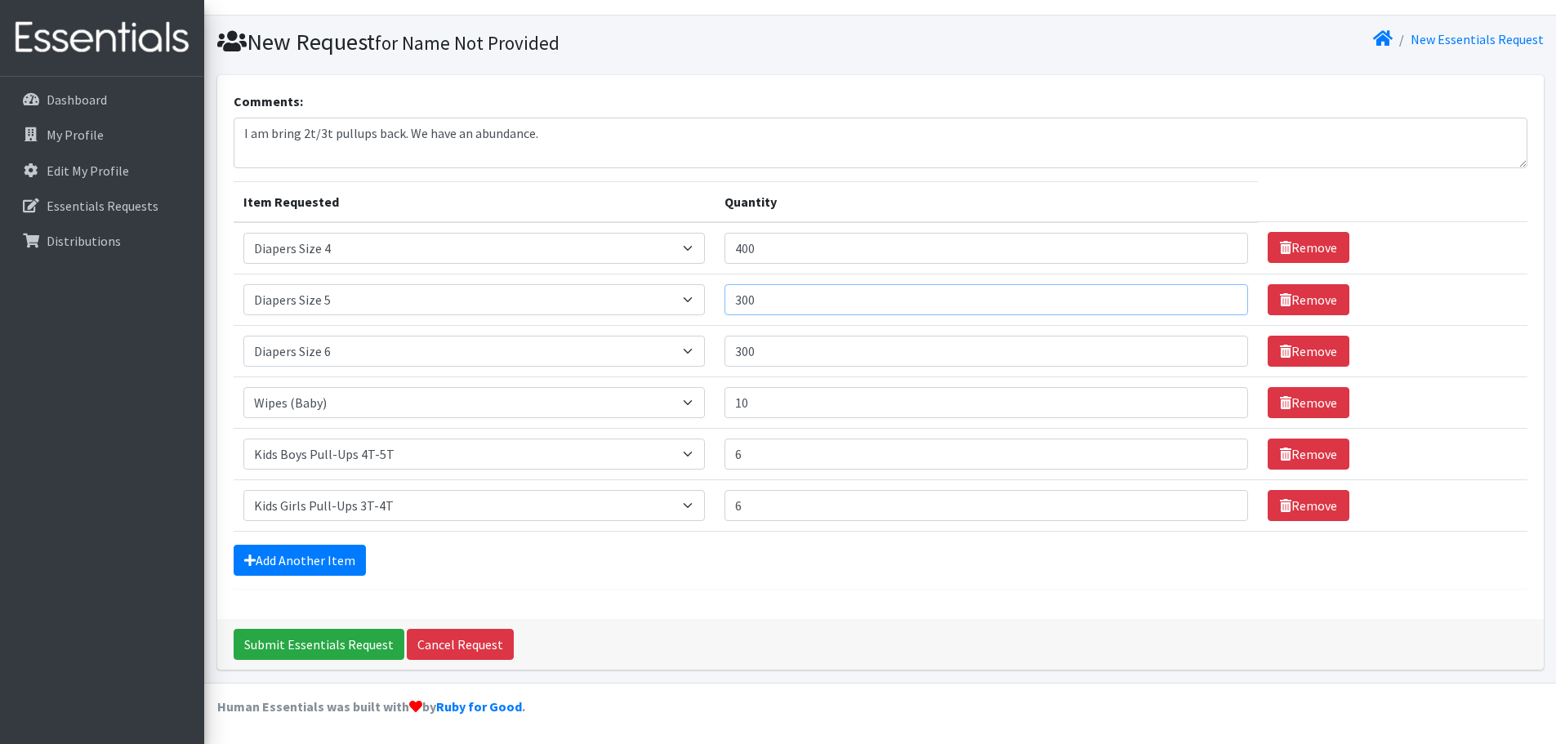
click at [786, 296] on input "300" at bounding box center [986, 299] width 524 height 31
click at [761, 587] on form "Comments: I am bring 2t/3t pullups back. We have an abundance. Item Requested Q…" at bounding box center [881, 340] width 1294 height 498
click at [461, 642] on link "Cancel Request" at bounding box center [460, 644] width 107 height 31
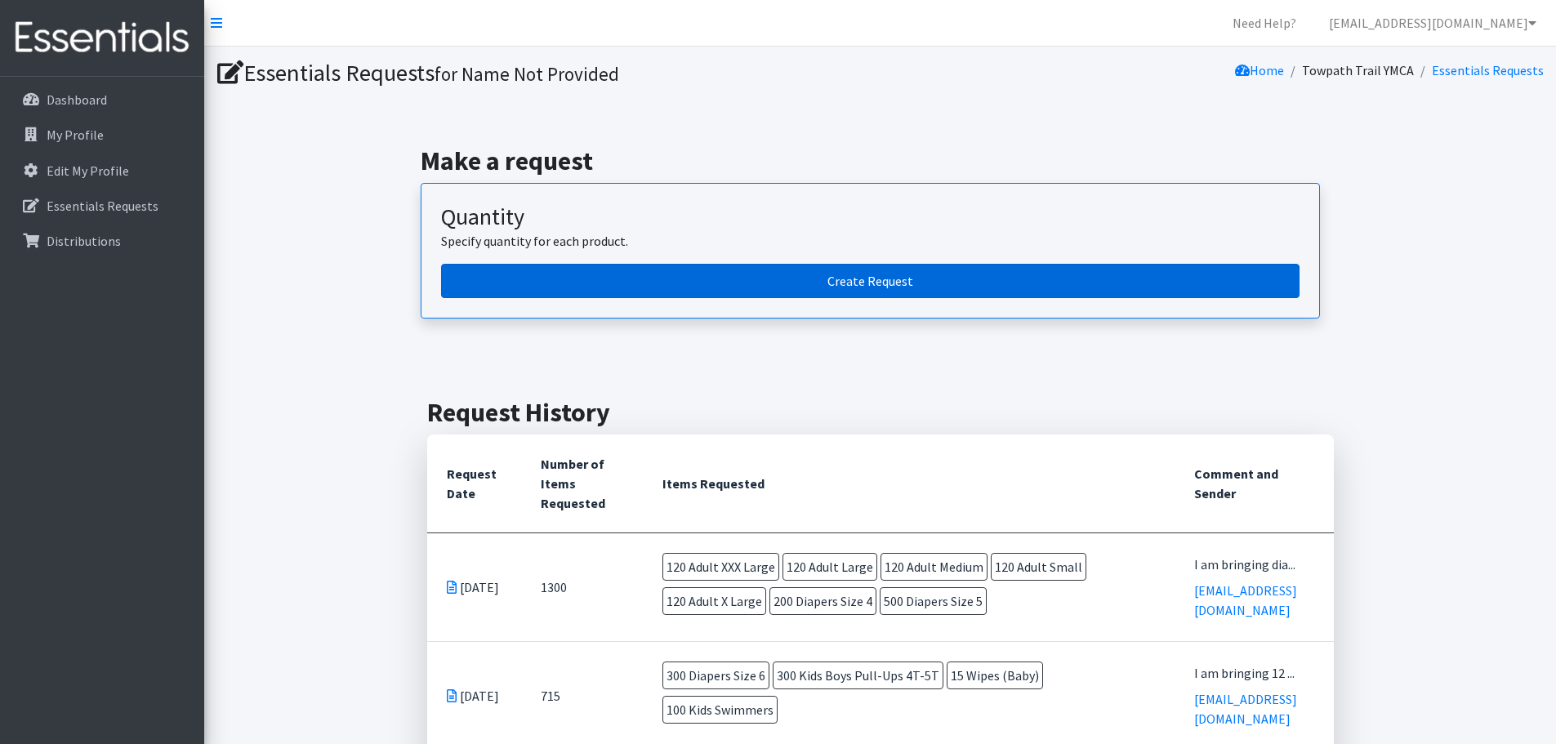
click at [706, 272] on link "Create Request" at bounding box center [870, 281] width 858 height 34
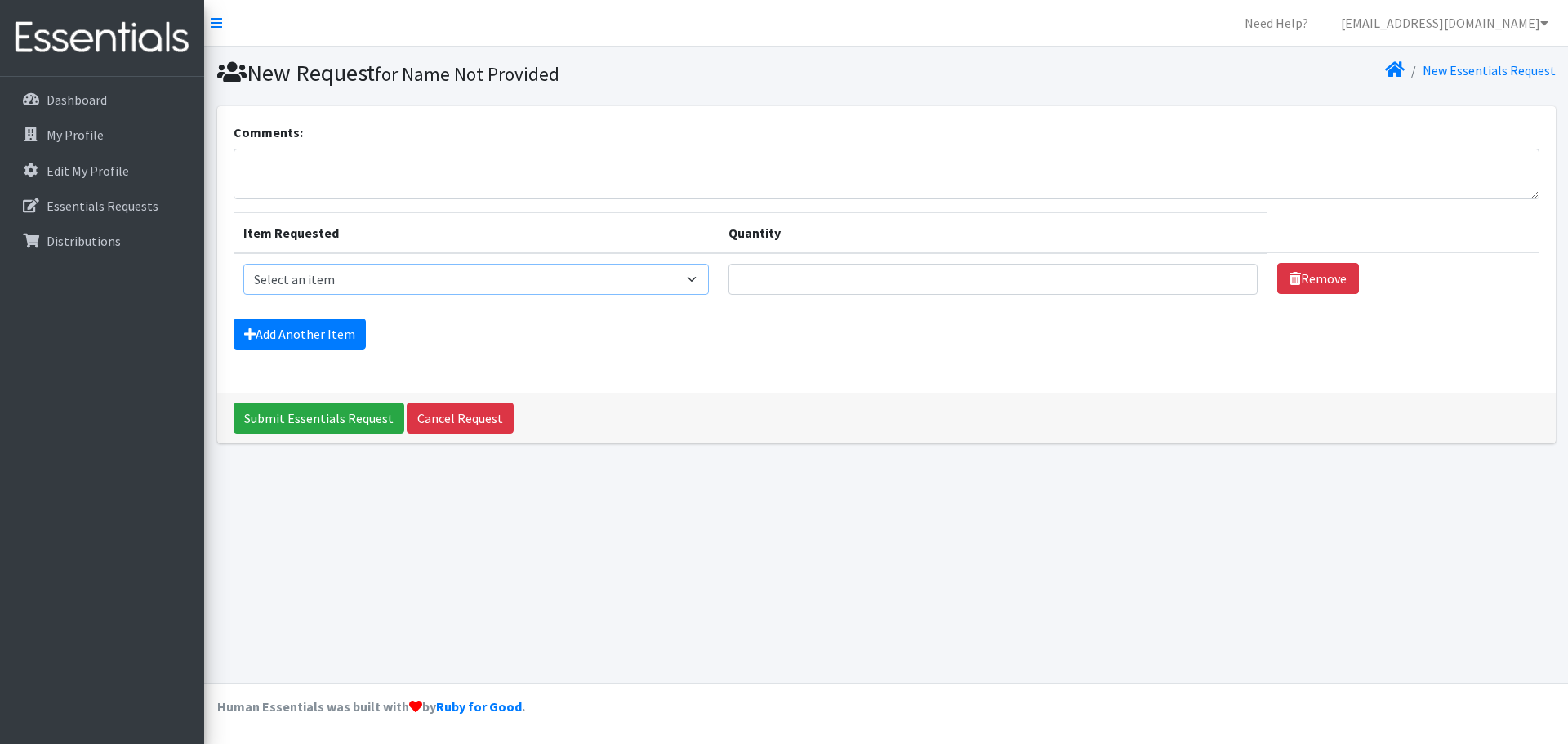
drag, startPoint x: 284, startPoint y: 265, endPoint x: 288, endPoint y: 277, distance: 12.1
click at [284, 265] on select "Select an item Adult XXX Large Adult Large Adult XX Large Adult Medium Adult Sm…" at bounding box center [476, 279] width 466 height 31
select select "414"
click at [243, 264] on select "Select an item Adult XXX Large Adult Large Adult XX Large Adult Medium Adult Sm…" at bounding box center [476, 279] width 466 height 31
click at [878, 273] on input "Quantity" at bounding box center [992, 279] width 529 height 31
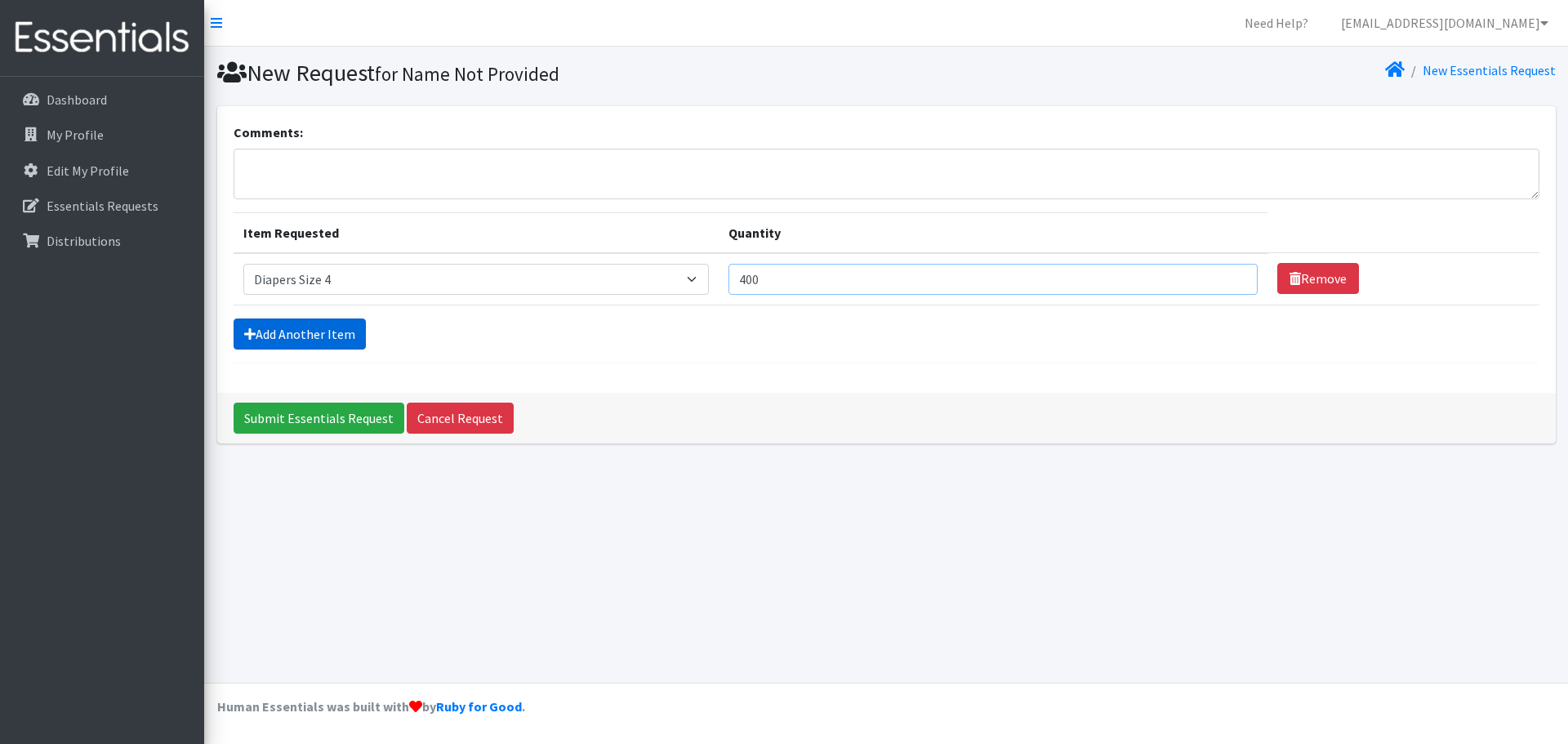
type input "400"
click at [261, 332] on link "Add Another Item" at bounding box center [300, 333] width 132 height 31
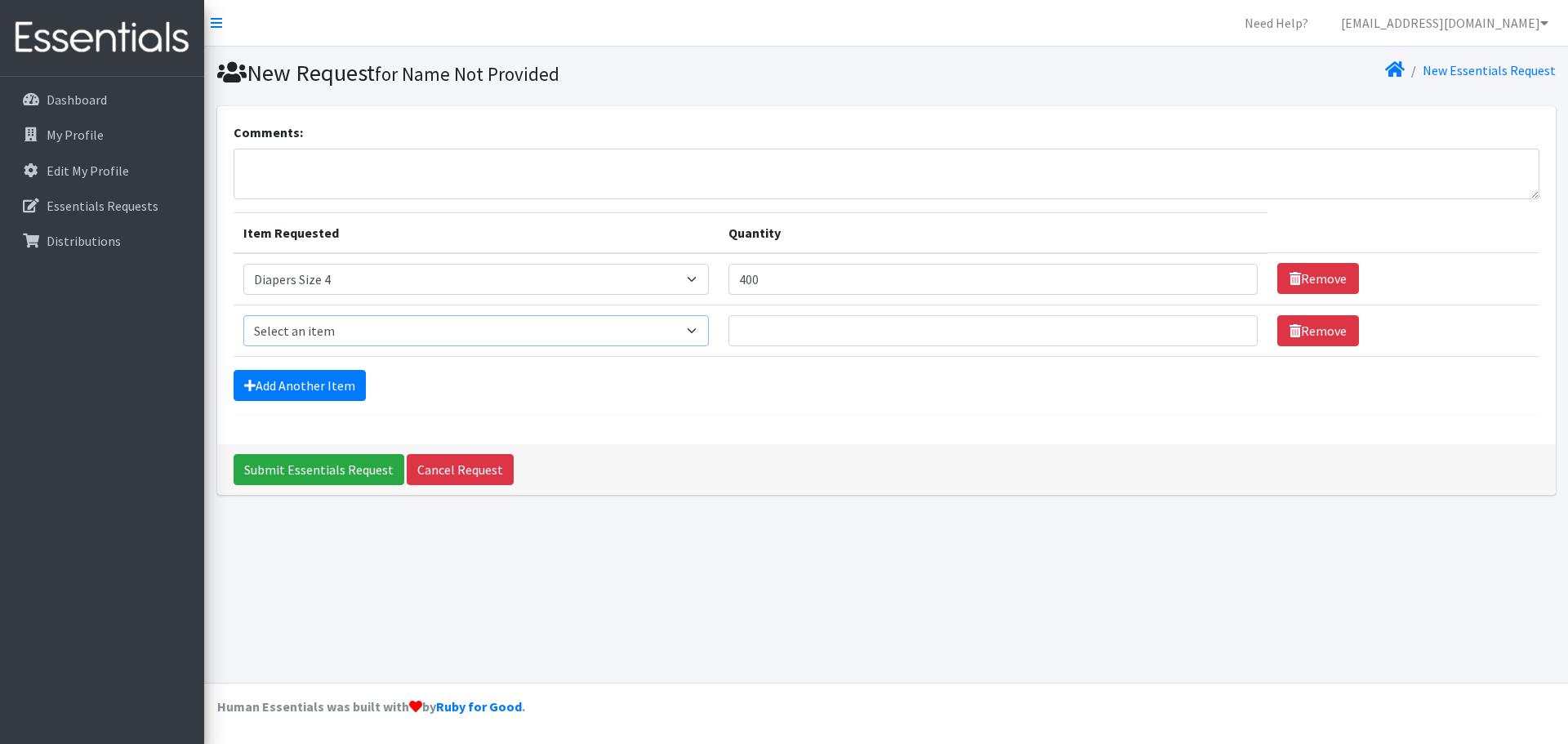
click at [270, 336] on select "Select an item Adult XXX Large Adult Large Adult XX Large Adult Medium Adult Sm…" at bounding box center [476, 330] width 466 height 31
select select "415"
click at [243, 315] on select "Select an item Adult XXX Large Adult Large Adult XX Large Adult Medium Adult Sm…" at bounding box center [476, 330] width 466 height 31
click at [843, 323] on input "Quantity" at bounding box center [992, 330] width 529 height 31
type input "300"
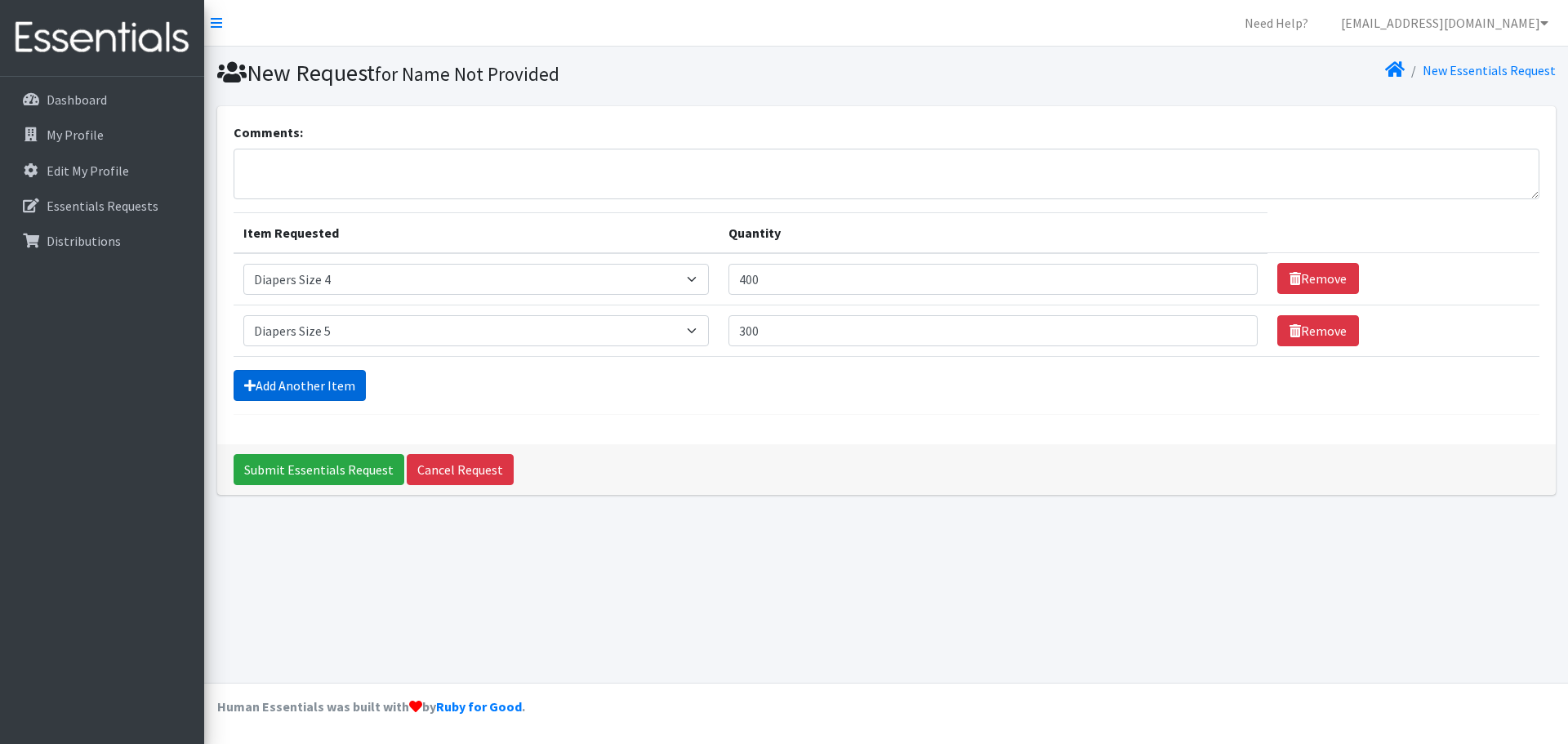
click at [280, 381] on link "Add Another Item" at bounding box center [300, 385] width 132 height 31
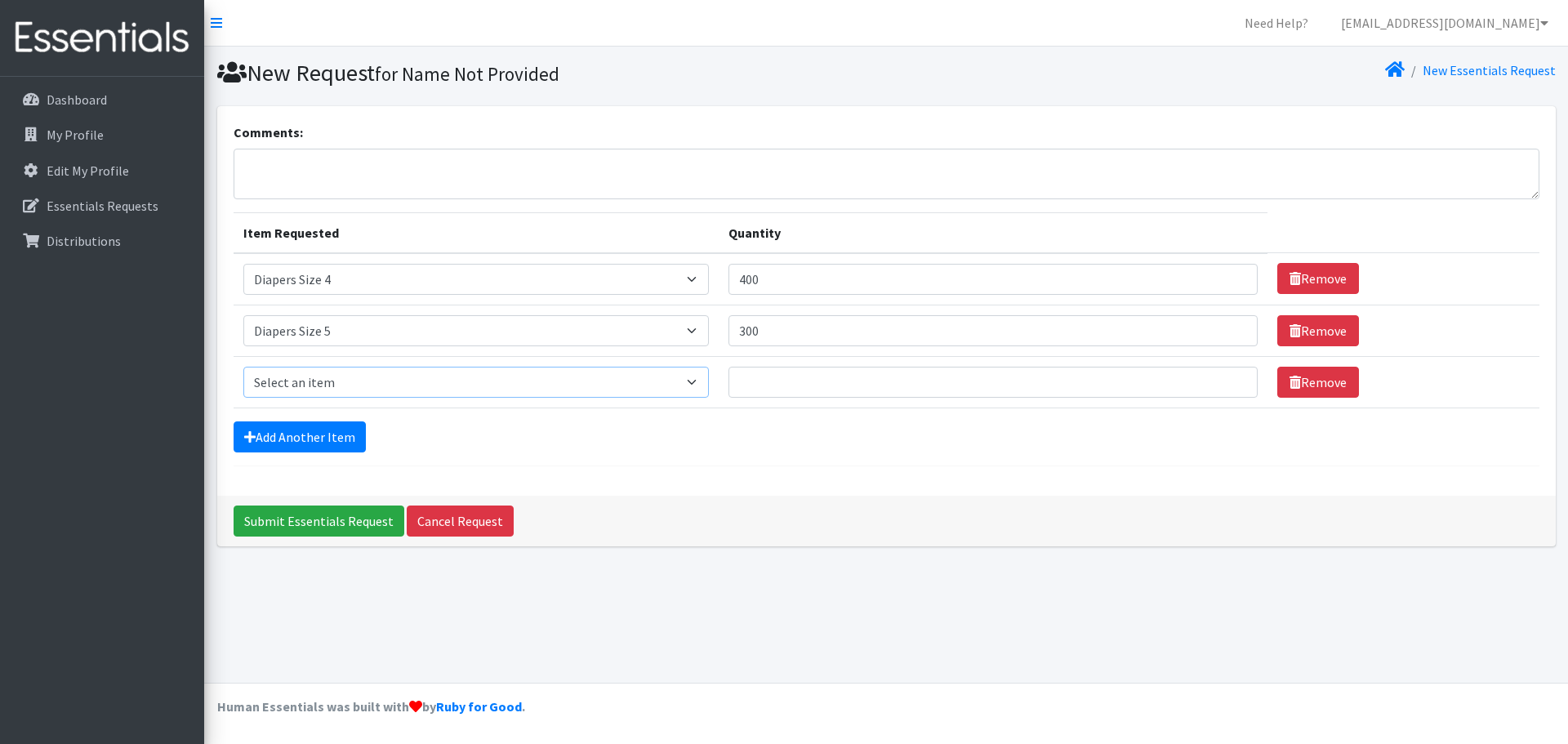
click at [296, 372] on select "Select an item Adult XXX Large Adult Large Adult XX Large Adult Medium Adult Sm…" at bounding box center [476, 382] width 466 height 31
select select "417"
click at [243, 367] on select "Select an item Adult XXX Large Adult Large Adult XX Large Adult Medium Adult Sm…" at bounding box center [476, 382] width 466 height 31
click at [814, 381] on input "Quantity" at bounding box center [992, 382] width 529 height 31
type input "300"
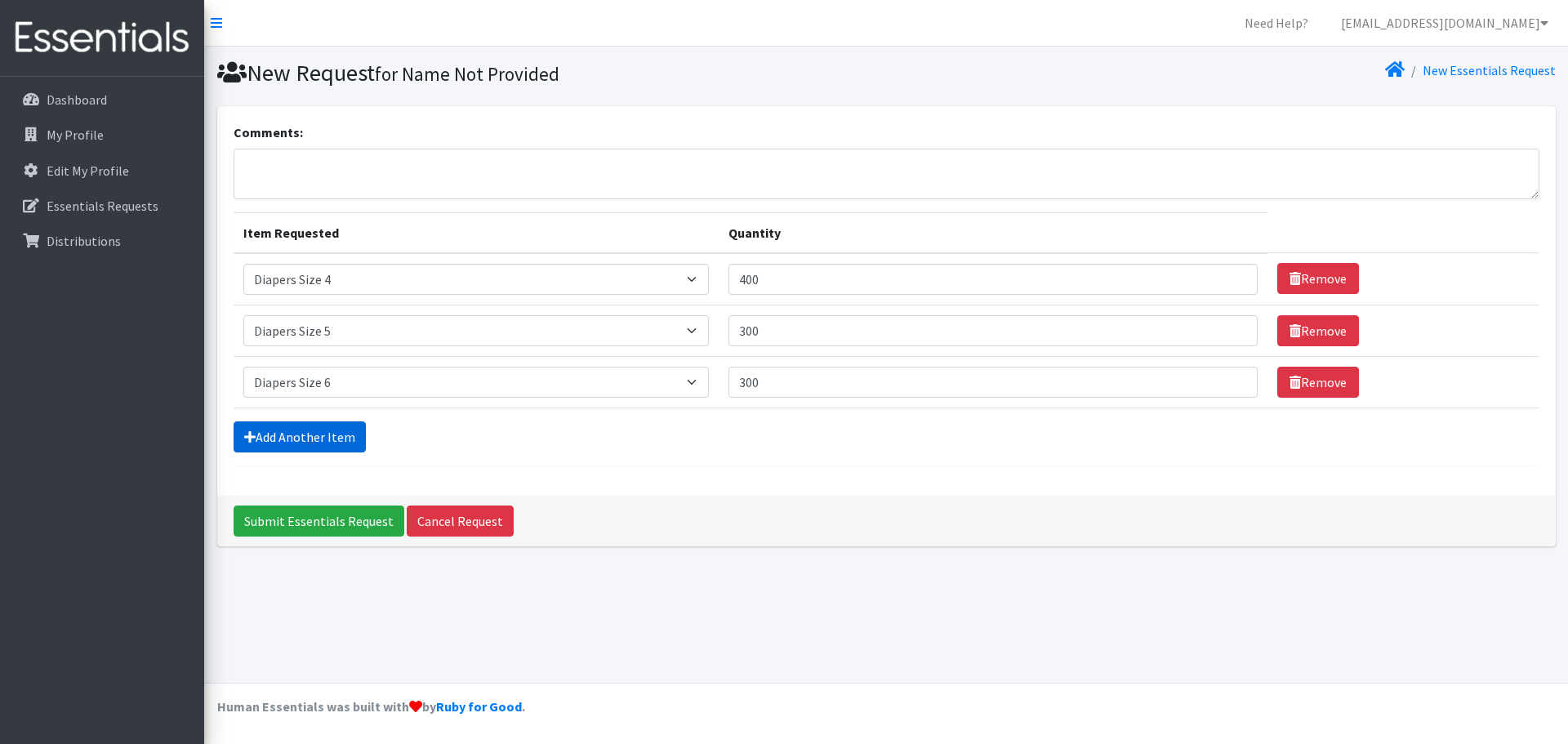
click at [328, 430] on link "Add Another Item" at bounding box center [300, 436] width 132 height 31
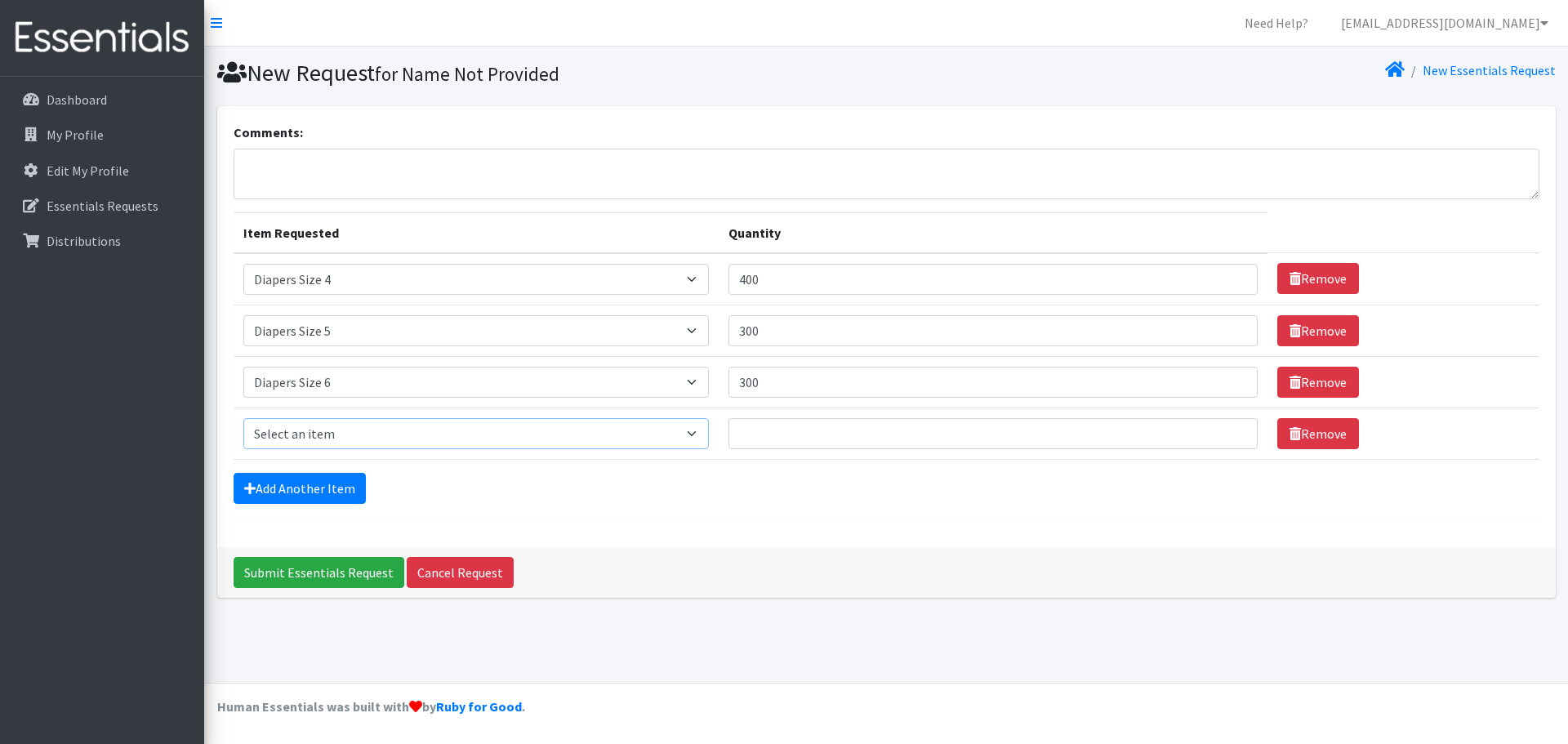
click at [335, 421] on select "Select an item Adult XXX Large Adult Large Adult XX Large Adult Medium Adult Sm…" at bounding box center [476, 433] width 466 height 31
select select "2929"
click at [243, 418] on select "Select an item Adult XXX Large Adult Large Adult XX Large Adult Medium Adult Sm…" at bounding box center [476, 433] width 466 height 31
click at [807, 434] on input "Quantity" at bounding box center [992, 433] width 529 height 31
type input "200"
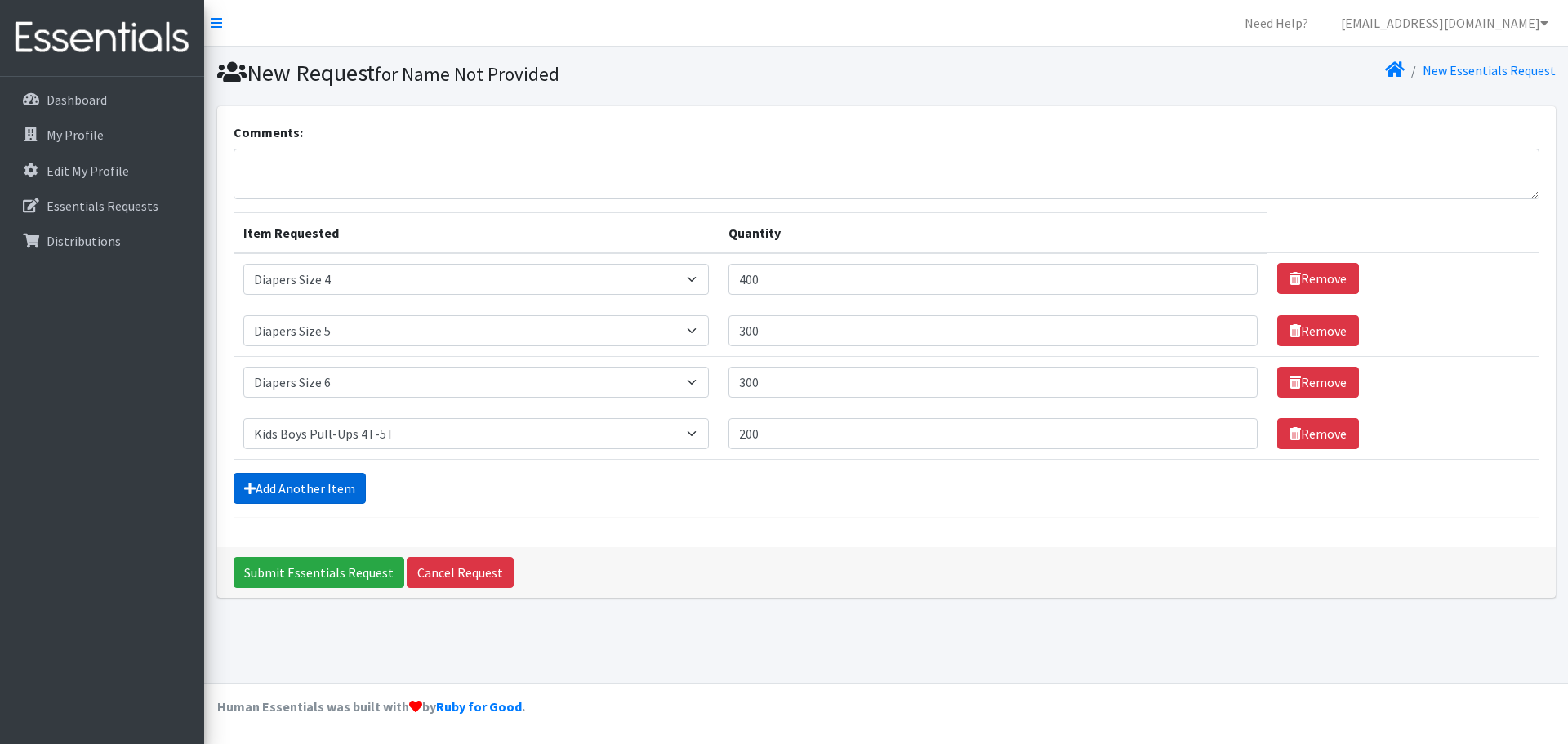
click at [339, 480] on link "Add Another Item" at bounding box center [300, 488] width 132 height 31
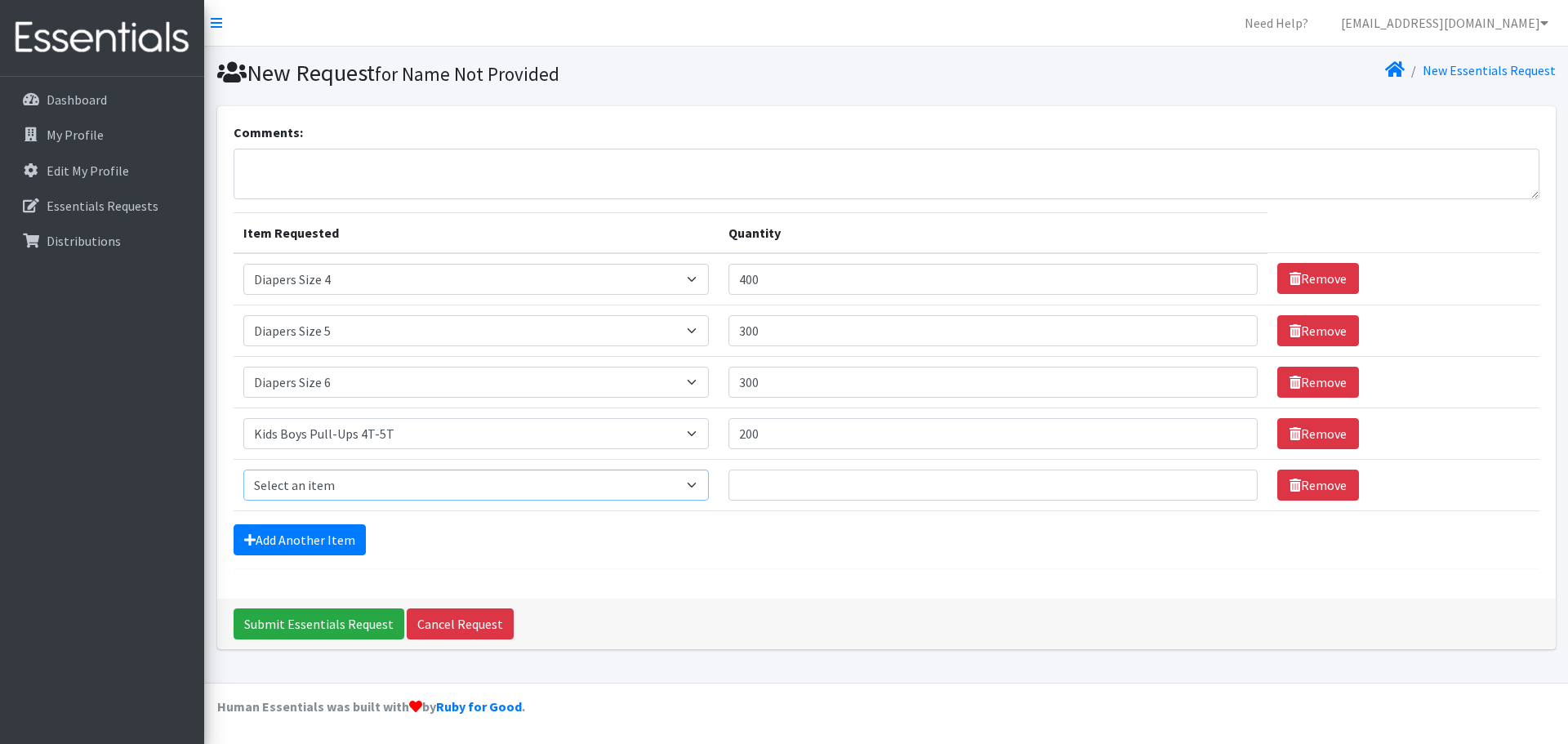
click at [354, 483] on select "Select an item Adult XXX Large Adult Large Adult XX Large Adult Medium Adult Sm…" at bounding box center [476, 485] width 466 height 31
select select "2926"
click at [243, 470] on select "Select an item Adult XXX Large Adult Large Adult XX Large Adult Medium Adult Sm…" at bounding box center [476, 485] width 466 height 31
click at [875, 485] on input "Quantity" at bounding box center [992, 485] width 529 height 31
type input "200"
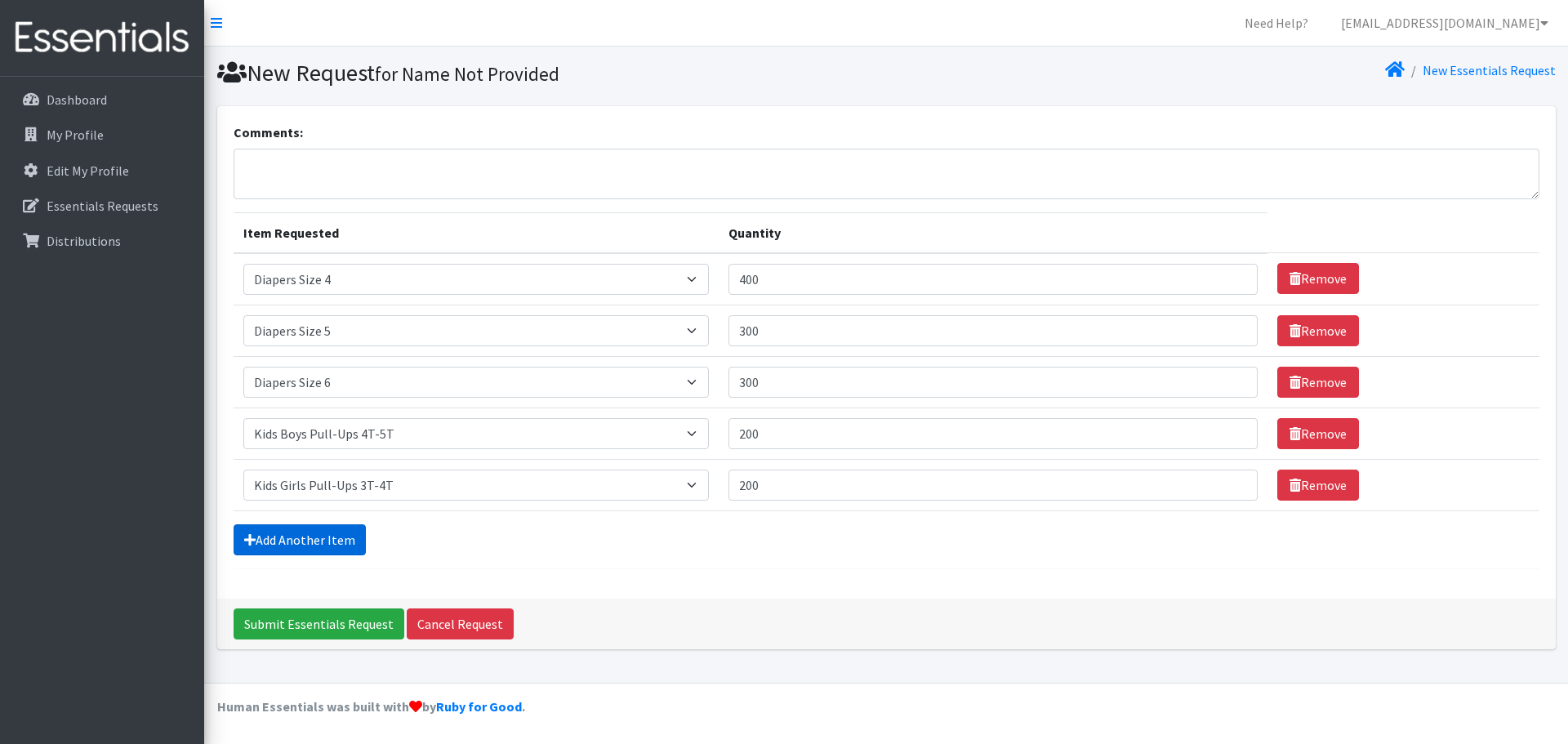
click at [353, 539] on link "Add Another Item" at bounding box center [300, 539] width 132 height 31
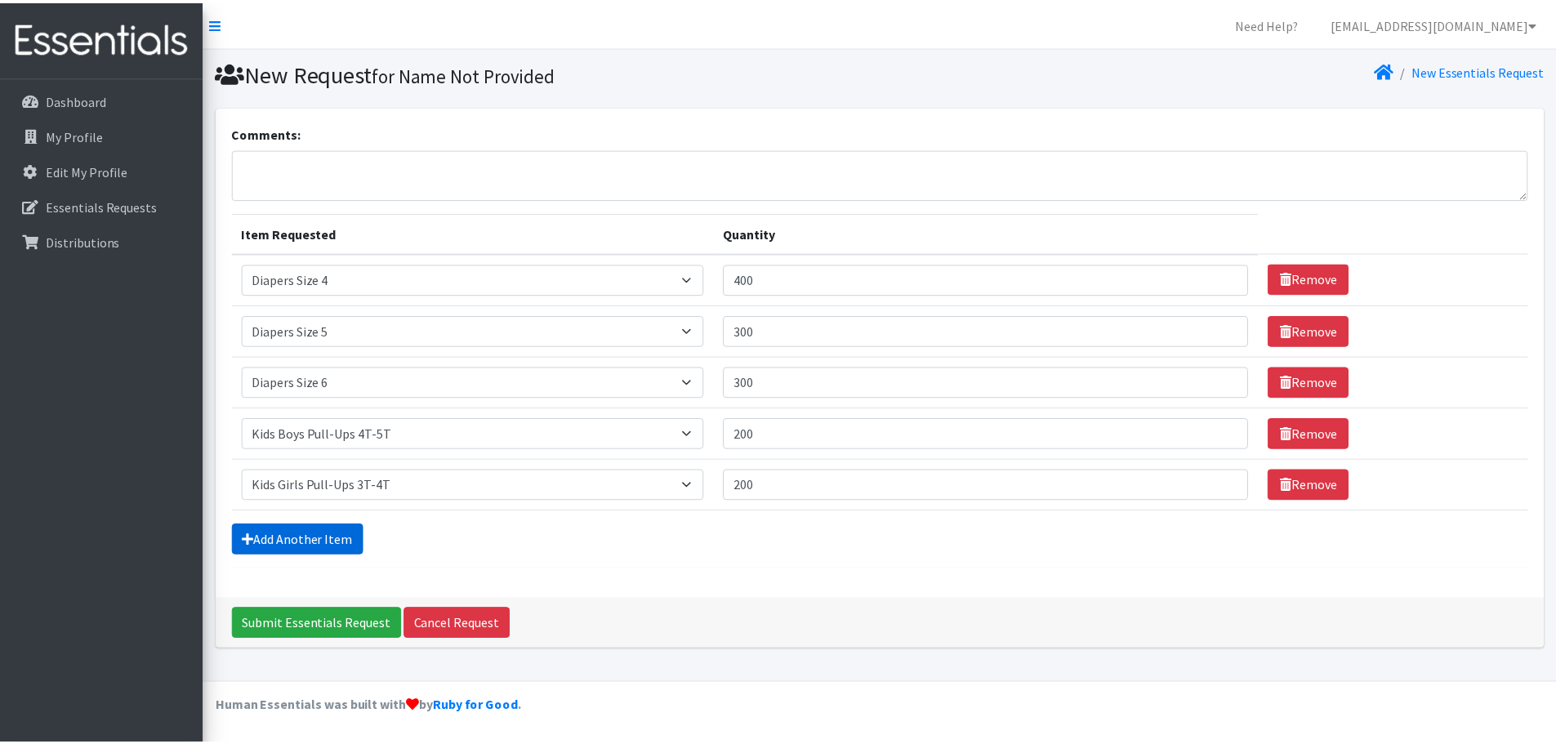
scroll to position [31, 0]
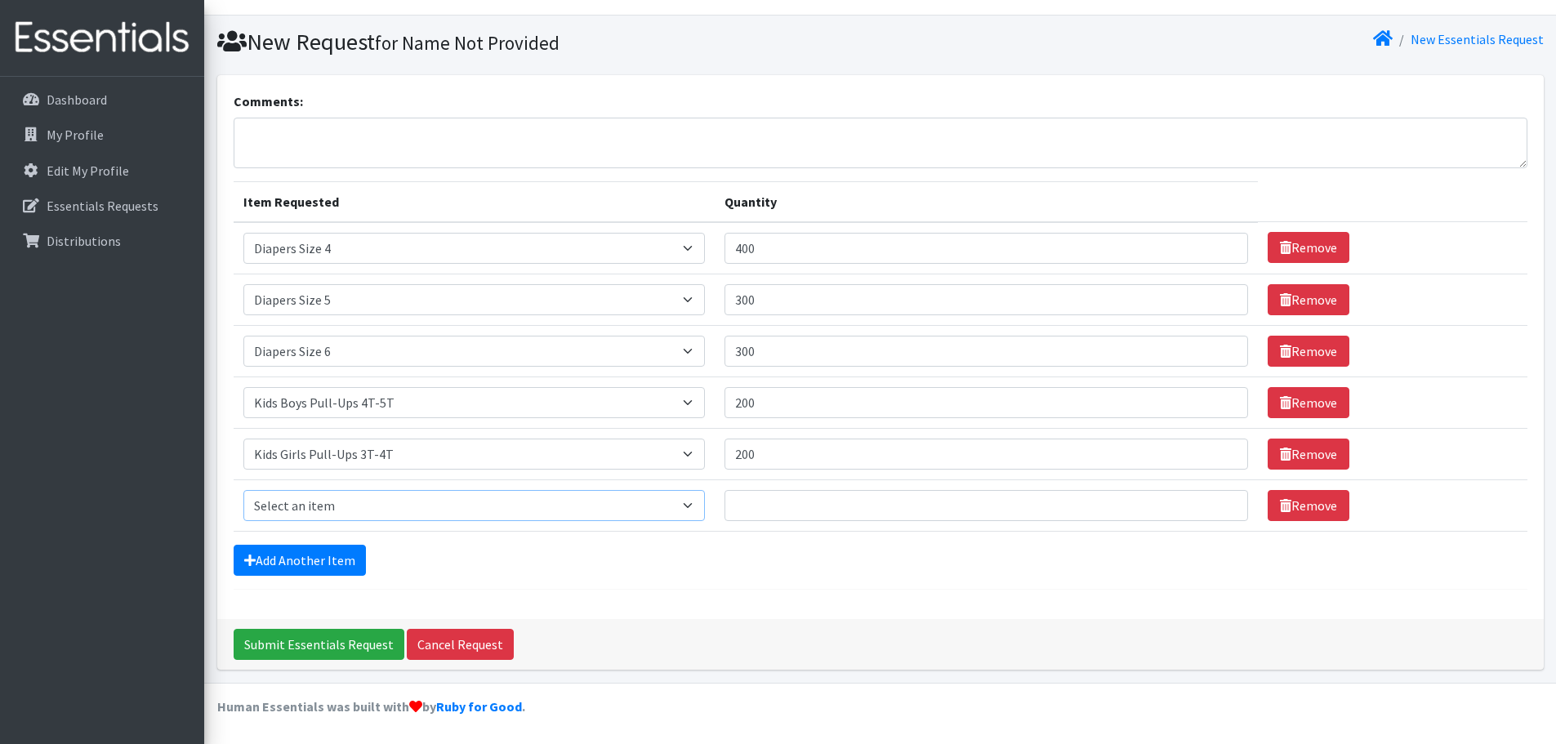
click at [353, 501] on select "Select an item Adult XXX Large Adult Large Adult XX Large Adult Medium Adult Sm…" at bounding box center [473, 505] width 461 height 31
click at [337, 512] on select "Select an item Adult XXX Large Adult Large Adult XX Large Adult Medium Adult Sm…" at bounding box center [473, 505] width 461 height 31
click at [336, 507] on select "Select an item Adult XXX Large Adult Large Adult XX Large Adult Medium Adult Sm…" at bounding box center [473, 505] width 461 height 31
select select "4828"
click at [243, 490] on select "Select an item Adult XXX Large Adult Large Adult XX Large Adult Medium Adult Sm…" at bounding box center [473, 505] width 461 height 31
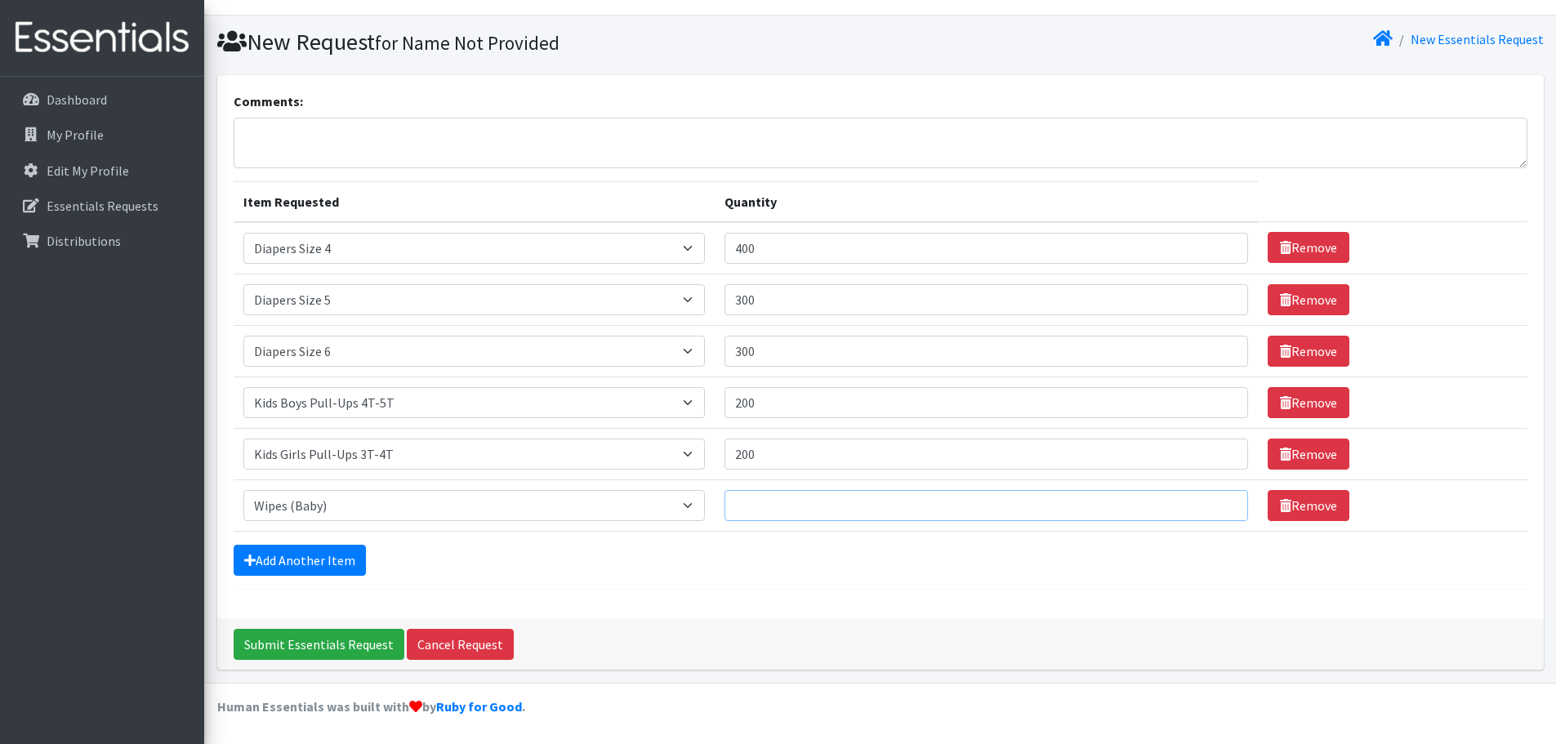
click at [750, 505] on input "Quantity" at bounding box center [986, 505] width 524 height 31
type input "10"
click at [330, 559] on link "Add Another Item" at bounding box center [300, 560] width 132 height 31
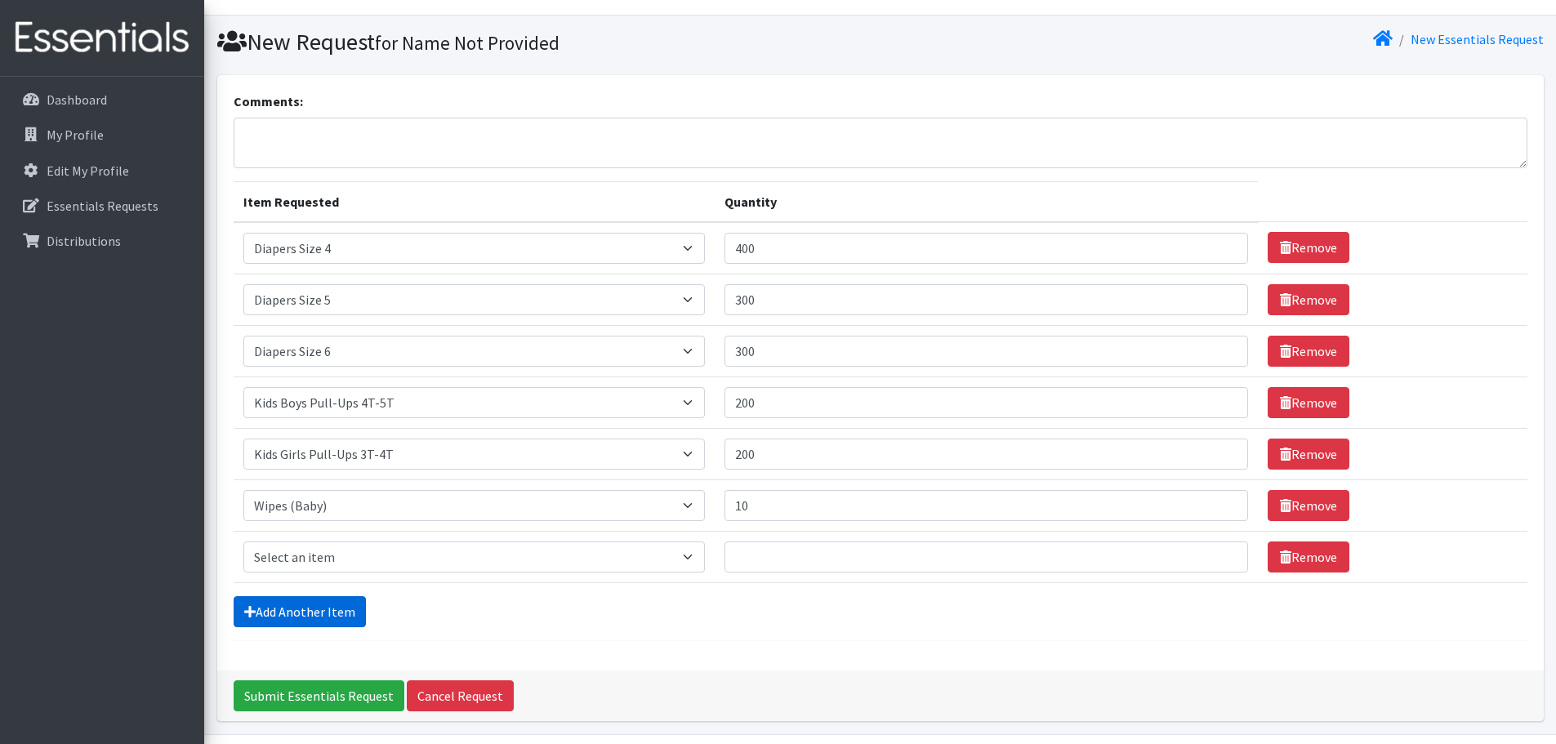
scroll to position [82, 0]
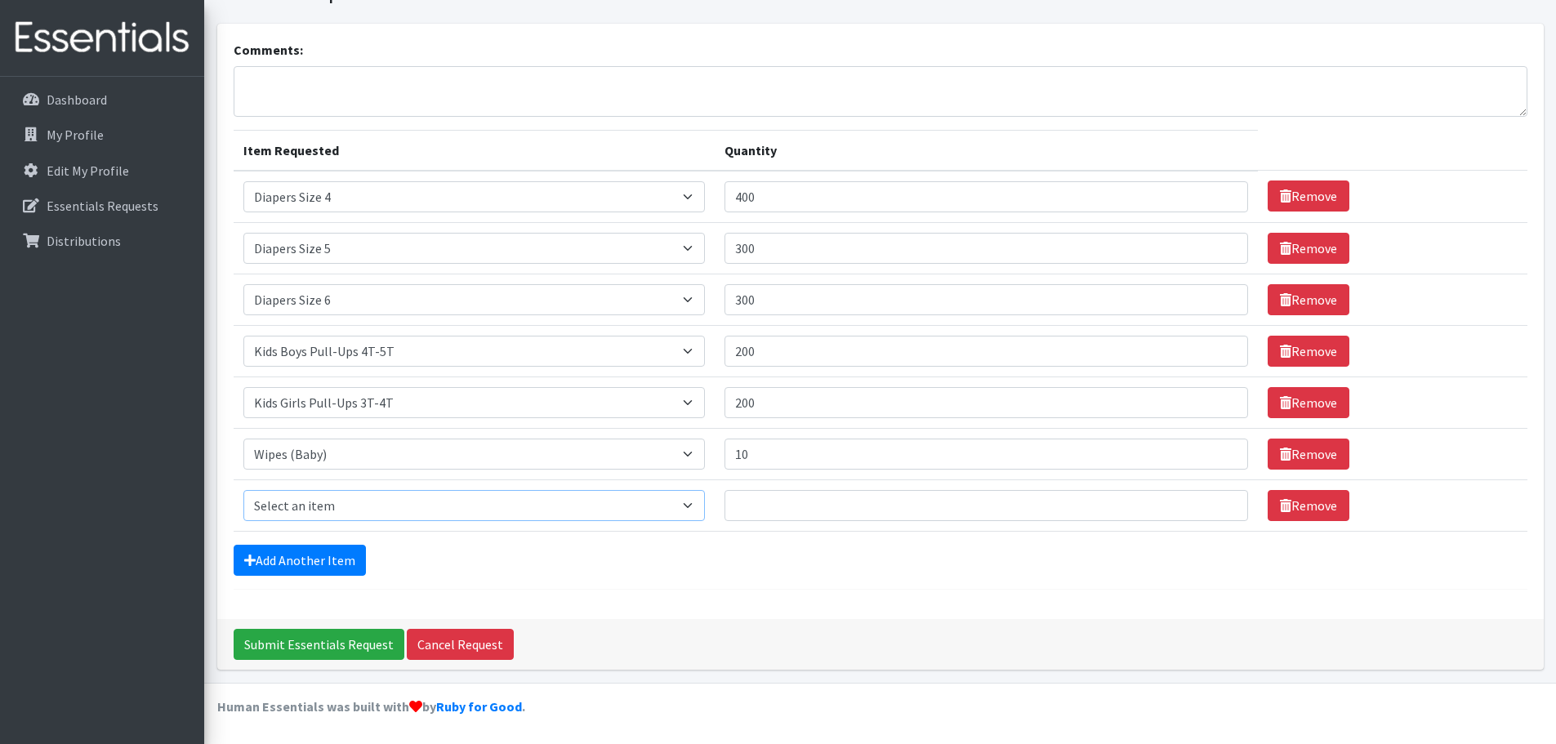
click at [345, 511] on select "Select an item Adult XXX Large Adult Large Adult XX Large Adult Medium Adult Sm…" at bounding box center [473, 505] width 461 height 31
click at [793, 94] on textarea "Comments:" at bounding box center [881, 91] width 1294 height 51
type textarea "I am bringing back 2t/3t pullups, we have an abundance of them."
click at [1280, 508] on icon at bounding box center [1285, 505] width 11 height 13
click at [335, 653] on input "Submit Essentials Request" at bounding box center [319, 644] width 171 height 31
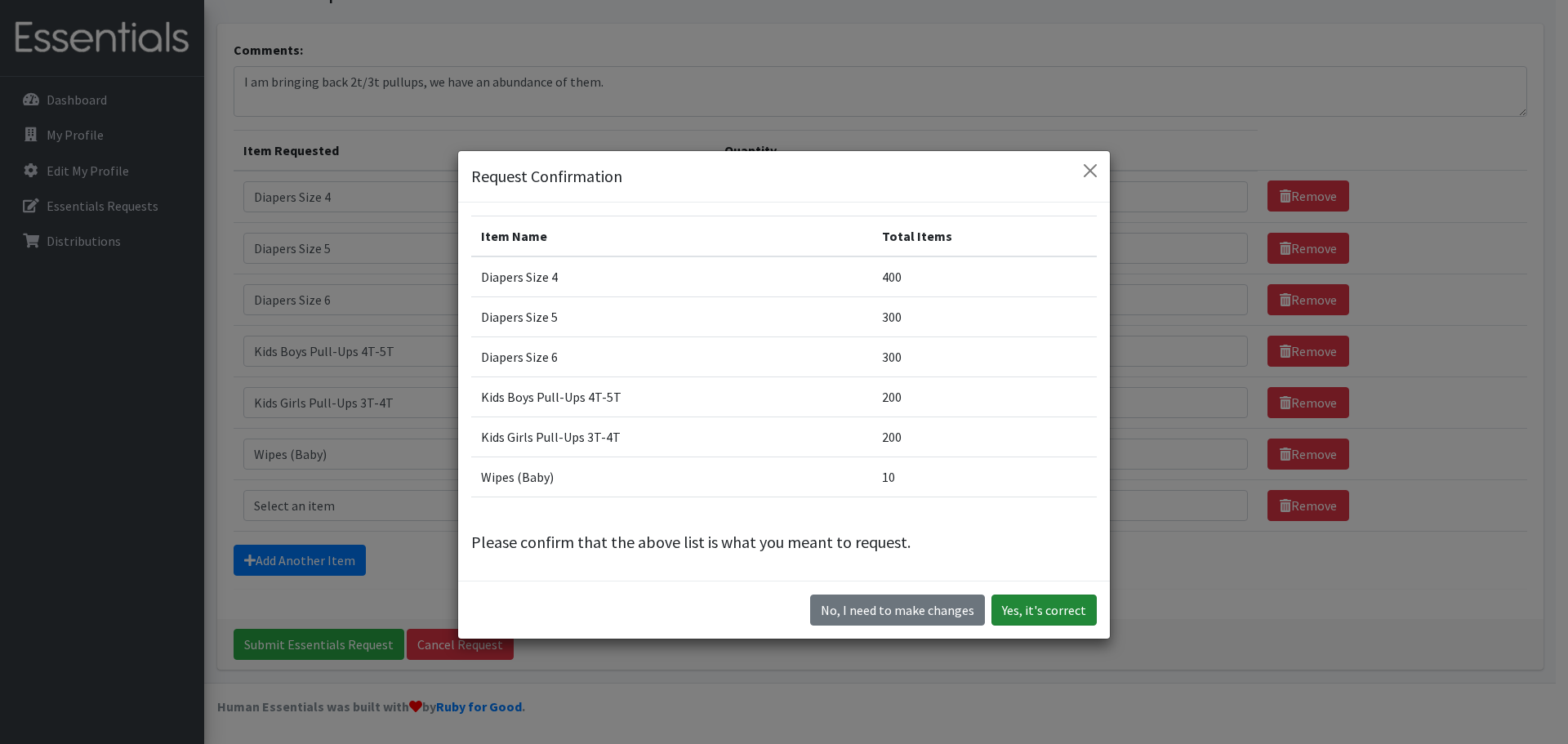
click at [1054, 604] on button "Yes, it's correct" at bounding box center [1043, 610] width 105 height 31
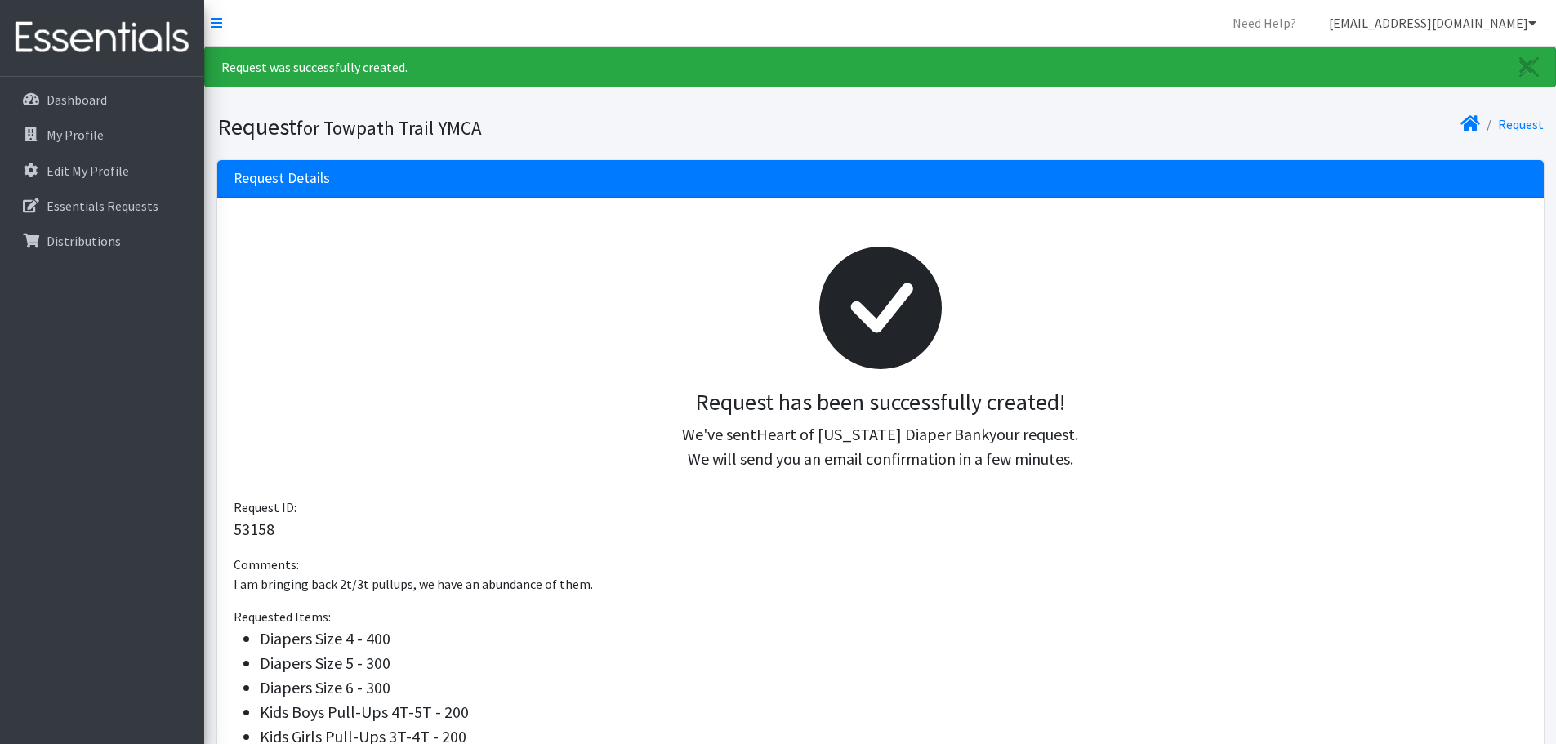
click at [1508, 24] on link "[EMAIL_ADDRESS][DOMAIN_NAME]" at bounding box center [1433, 23] width 234 height 33
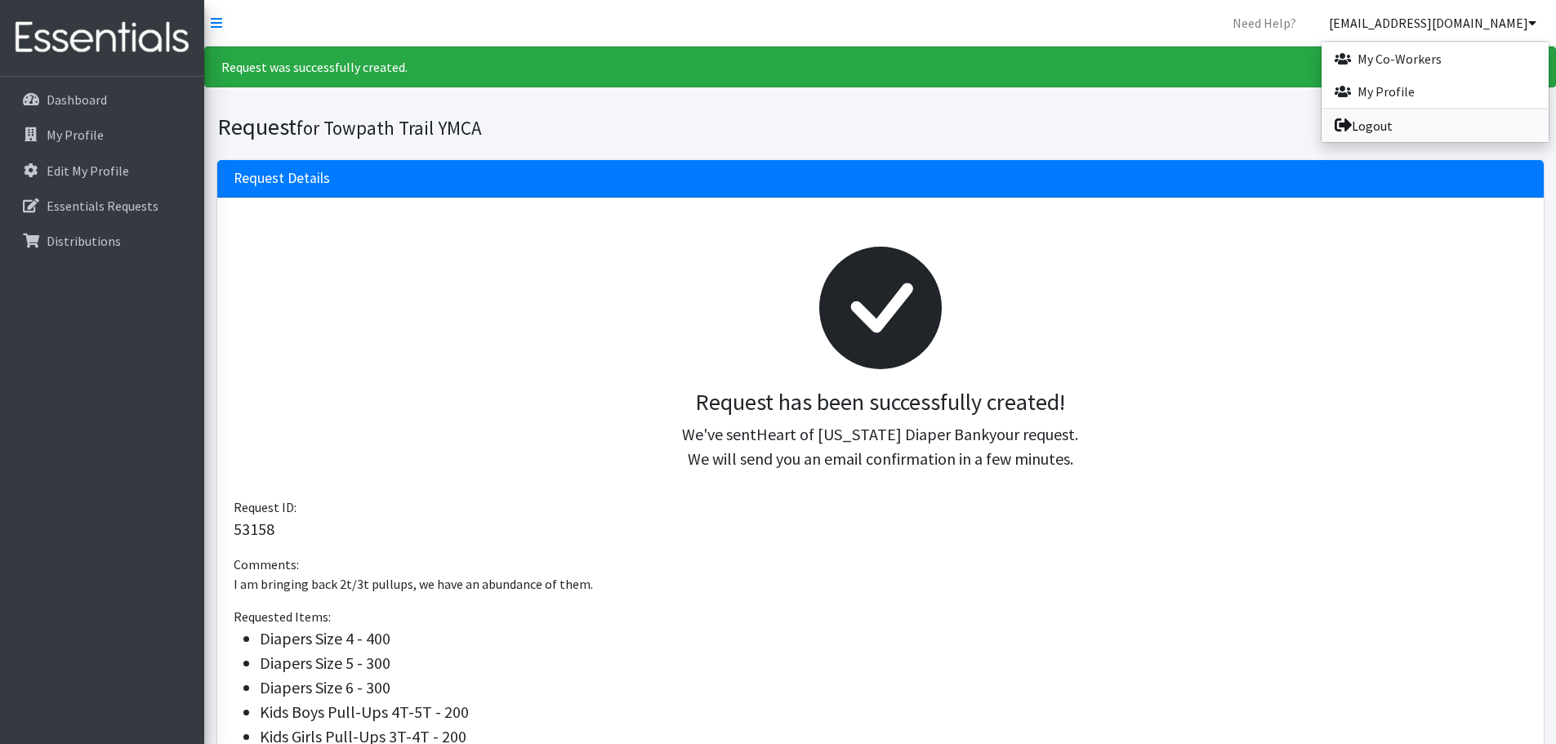
click at [1381, 129] on link "Logout" at bounding box center [1434, 125] width 227 height 33
